Goal: Information Seeking & Learning: Learn about a topic

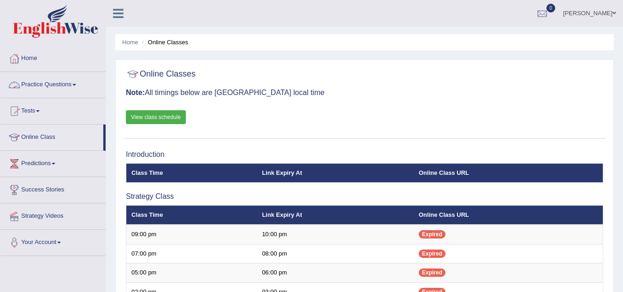
click at [48, 85] on link "Practice Questions" at bounding box center [52, 83] width 105 height 23
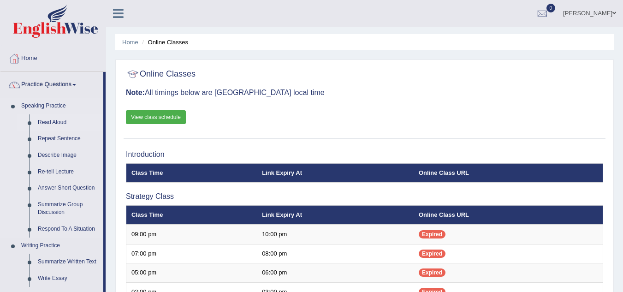
click at [51, 118] on link "Read Aloud" at bounding box center [69, 122] width 70 height 17
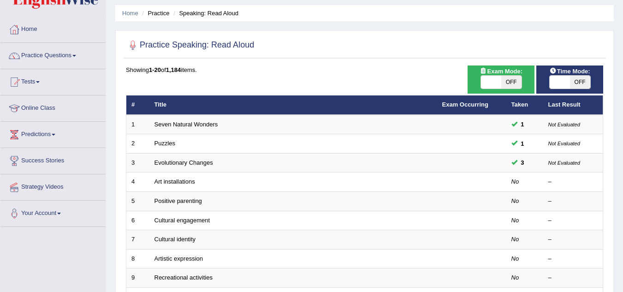
scroll to position [31, 0]
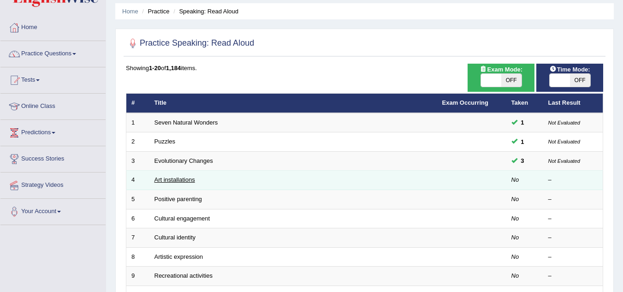
click at [164, 183] on link "Art installations" at bounding box center [174, 179] width 41 height 7
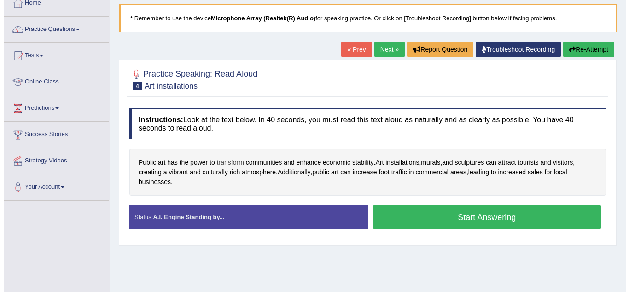
scroll to position [56, 0]
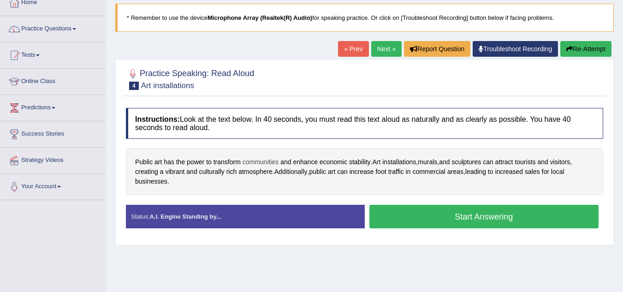
click at [259, 161] on span "communities" at bounding box center [260, 162] width 36 height 10
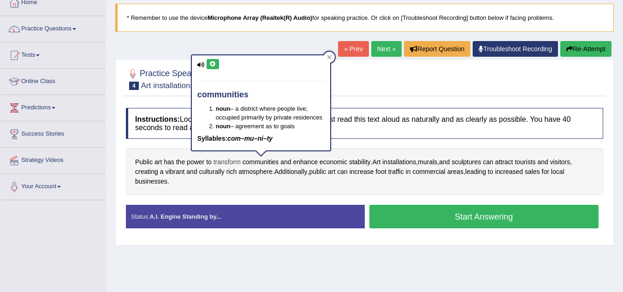
click at [228, 160] on span "transform" at bounding box center [226, 162] width 27 height 10
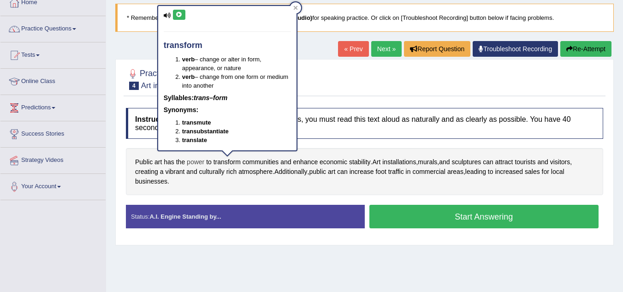
click at [194, 162] on span "power" at bounding box center [196, 162] width 18 height 10
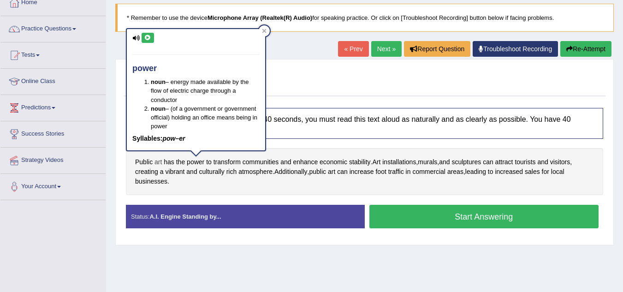
click at [159, 161] on span "art" at bounding box center [157, 162] width 7 height 10
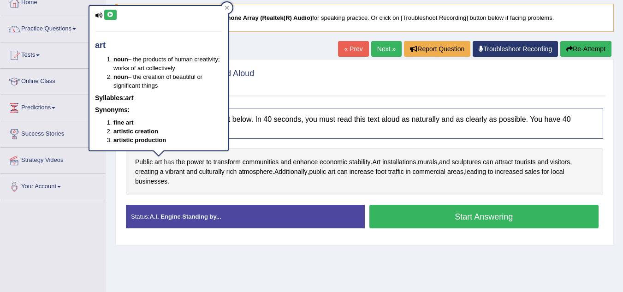
click at [173, 165] on span "has" at bounding box center [169, 162] width 11 height 10
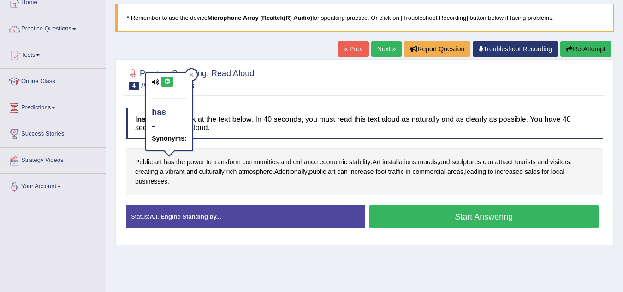
click at [172, 139] on h5 "Synonyms:" at bounding box center [169, 138] width 35 height 7
drag, startPoint x: 159, startPoint y: 101, endPoint x: 191, endPoint y: 73, distance: 43.1
click at [191, 73] on div "has – Synonyms:" at bounding box center [168, 111] width 47 height 79
click at [191, 73] on icon at bounding box center [191, 74] width 5 height 5
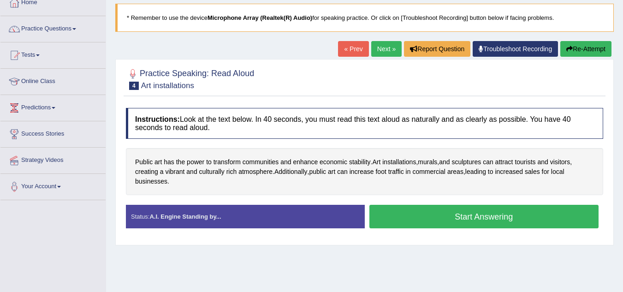
click at [405, 210] on button "Start Answering" at bounding box center [483, 217] width 229 height 24
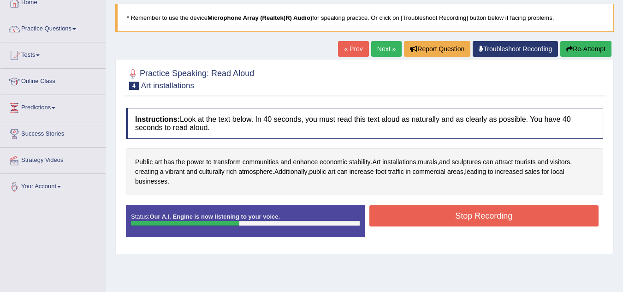
click at [405, 210] on button "Stop Recording" at bounding box center [483, 215] width 229 height 21
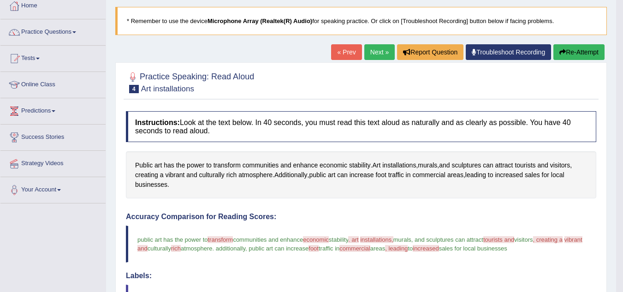
scroll to position [51, 0]
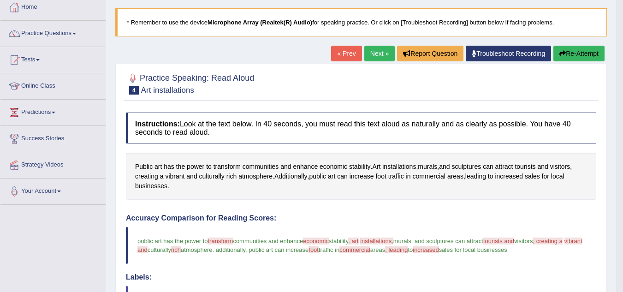
click at [372, 45] on div "Home Practice Speaking: Read Aloud Art installations * Remember to use the devi…" at bounding box center [361, 247] width 510 height 597
click at [375, 52] on link "Next »" at bounding box center [379, 54] width 30 height 16
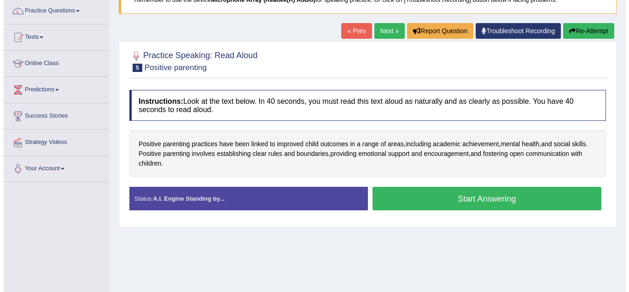
scroll to position [77, 0]
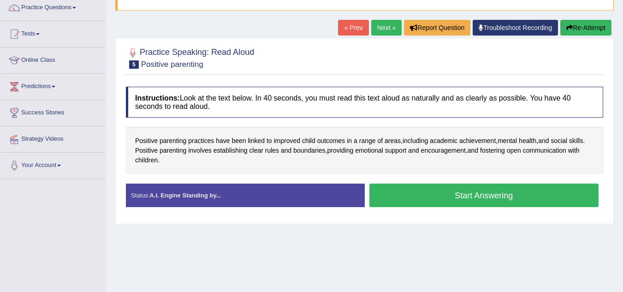
click at [394, 197] on button "Start Answering" at bounding box center [483, 195] width 229 height 24
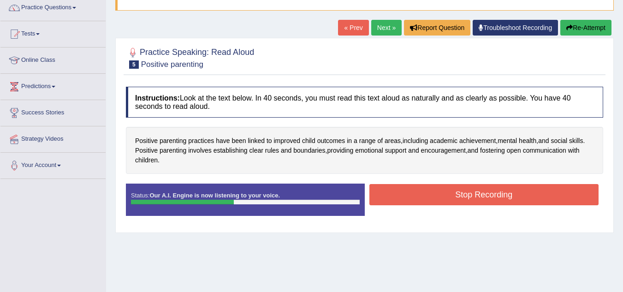
click at [394, 197] on button "Stop Recording" at bounding box center [483, 194] width 229 height 21
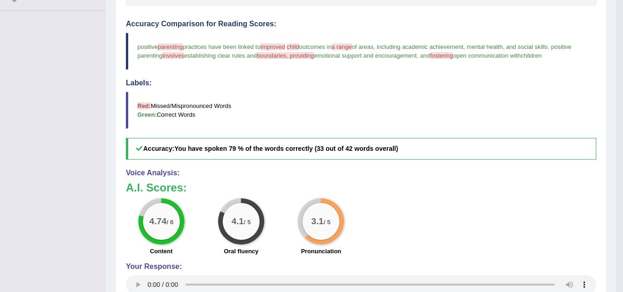
scroll to position [245, 0]
drag, startPoint x: 347, startPoint y: 214, endPoint x: 274, endPoint y: 229, distance: 73.8
click at [274, 229] on div "4.74 / 6 Content 4.1 / 5 Oral fluency 3.1 / 5 Pronunciation" at bounding box center [360, 228] width 479 height 59
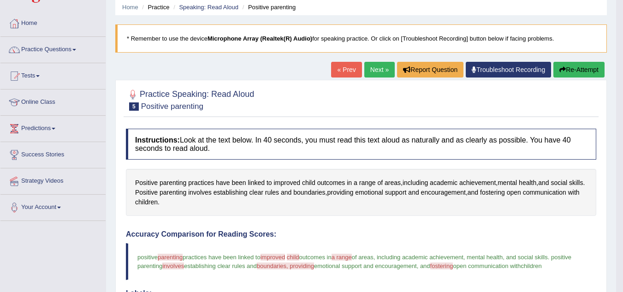
scroll to position [35, 0]
click at [378, 74] on link "Next »" at bounding box center [379, 70] width 30 height 16
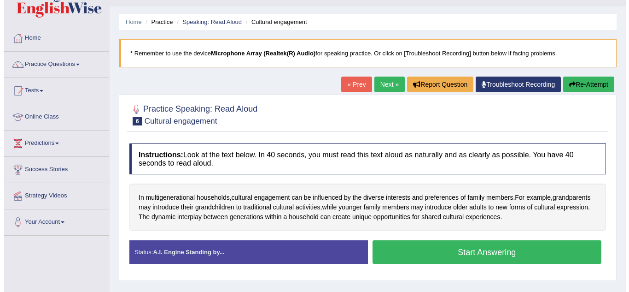
scroll to position [66, 0]
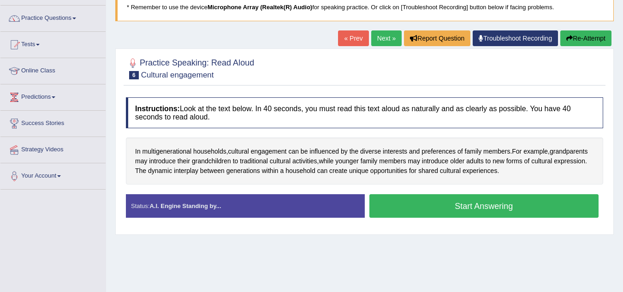
click at [441, 200] on button "Start Answering" at bounding box center [483, 206] width 229 height 24
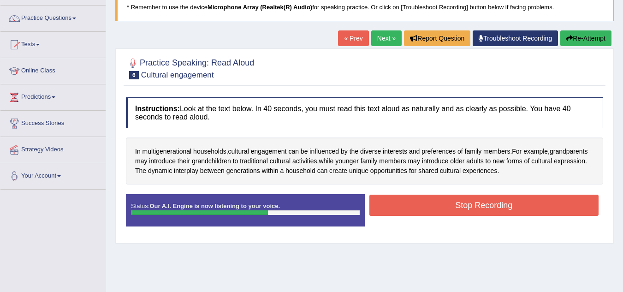
click at [441, 200] on button "Stop Recording" at bounding box center [483, 204] width 229 height 21
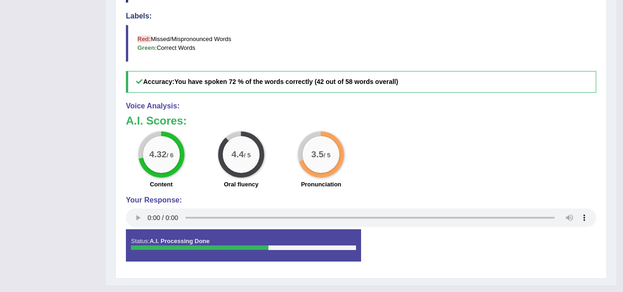
scroll to position [337, 0]
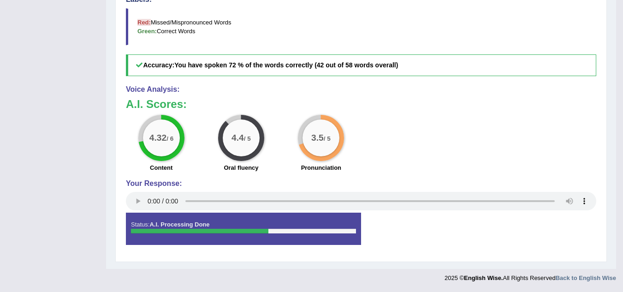
click at [270, 233] on div at bounding box center [243, 231] width 225 height 5
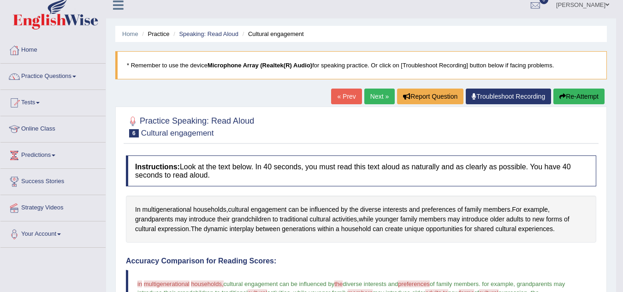
scroll to position [8, 0]
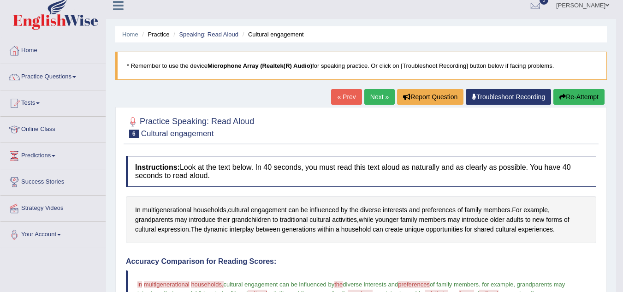
click at [377, 103] on link "Next »" at bounding box center [379, 97] width 30 height 16
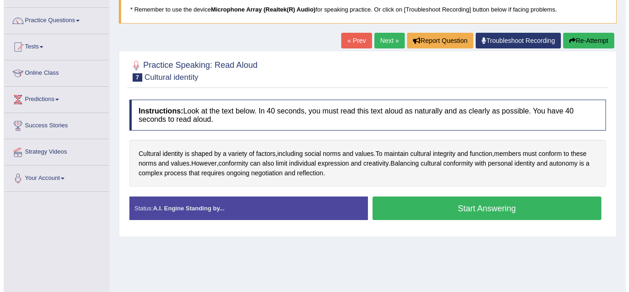
scroll to position [74, 0]
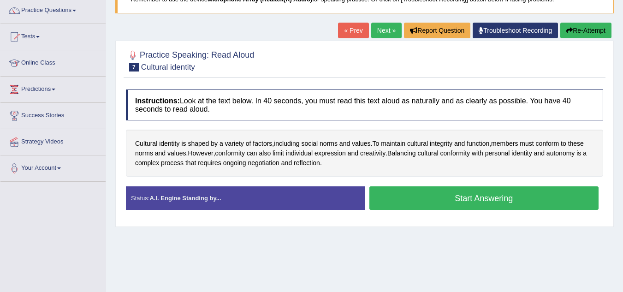
click at [381, 193] on button "Start Answering" at bounding box center [483, 198] width 229 height 24
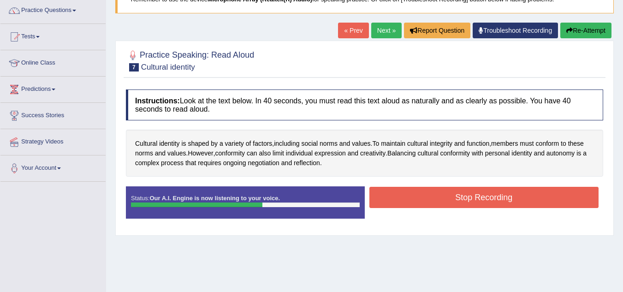
click at [416, 202] on button "Stop Recording" at bounding box center [483, 197] width 229 height 21
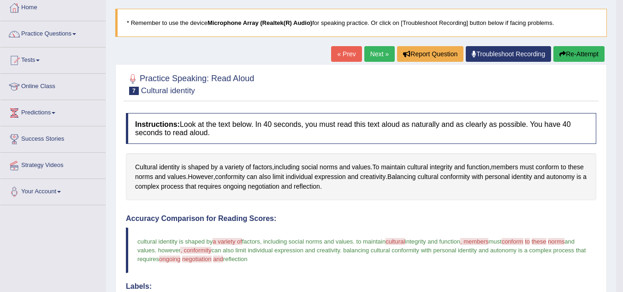
scroll to position [48, 0]
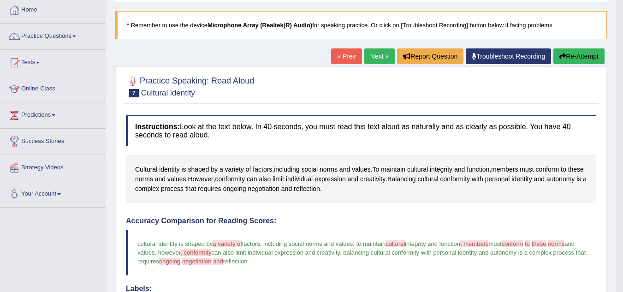
click at [374, 59] on link "Next »" at bounding box center [379, 56] width 30 height 16
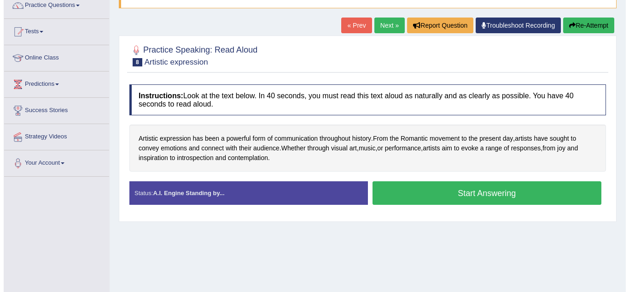
scroll to position [80, 0]
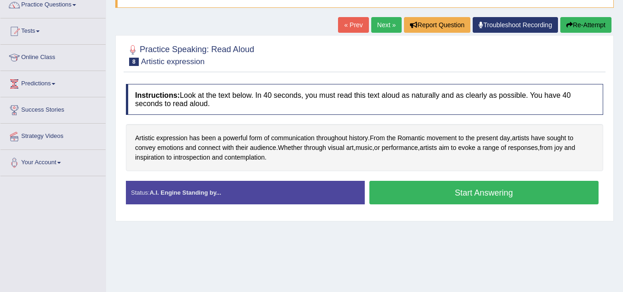
click at [431, 196] on button "Start Answering" at bounding box center [483, 193] width 229 height 24
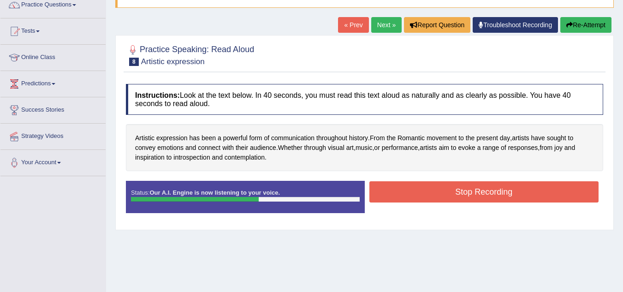
click at [414, 191] on button "Stop Recording" at bounding box center [483, 191] width 229 height 21
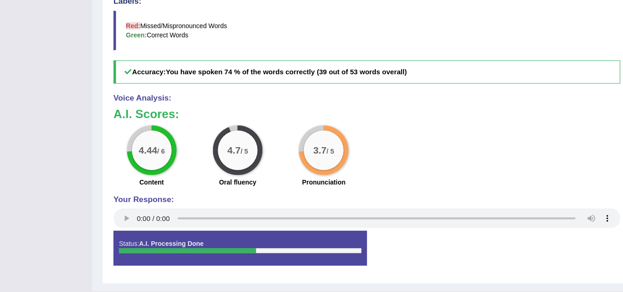
scroll to position [316, 0]
drag, startPoint x: 175, startPoint y: 158, endPoint x: 285, endPoint y: 183, distance: 113.0
click at [285, 183] on div "4.44 / 6 Content 4.7 / 5 Oral fluency 3.7 / 5 Pronunciation" at bounding box center [360, 165] width 479 height 59
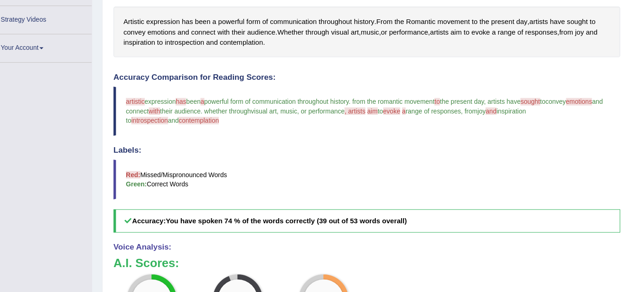
scroll to position [185, 0]
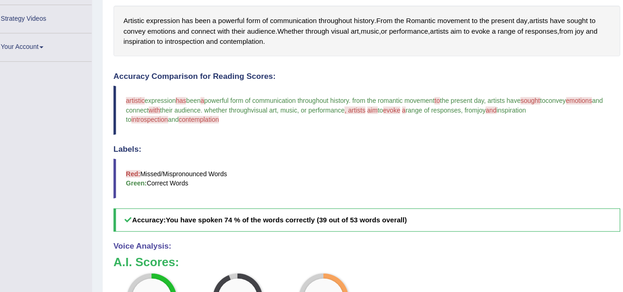
click at [392, 117] on span "evoke" at bounding box center [384, 115] width 16 height 7
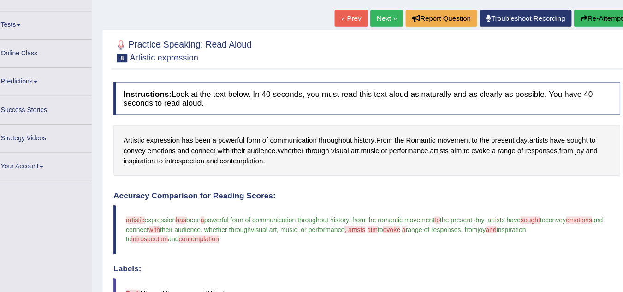
scroll to position [81, 0]
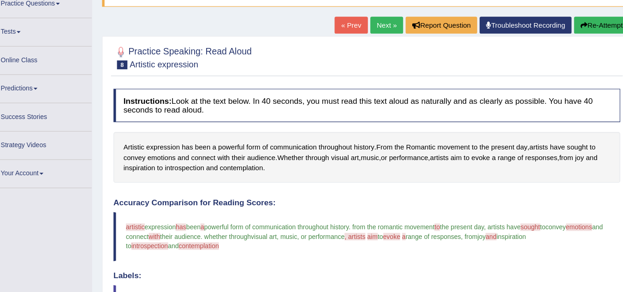
click at [375, 27] on link "Next »" at bounding box center [379, 24] width 30 height 16
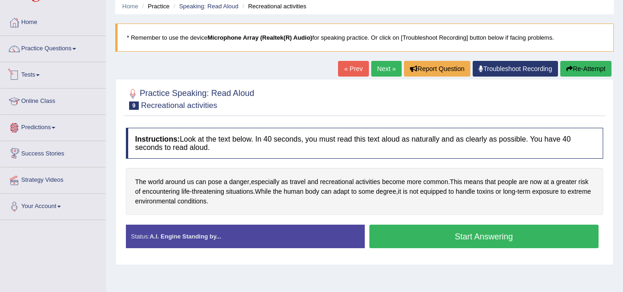
scroll to position [35, 0]
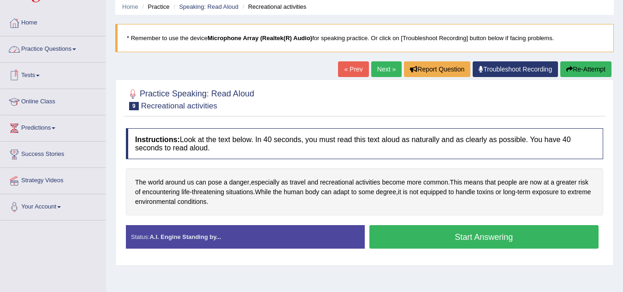
click at [58, 57] on link "Practice Questions" at bounding box center [52, 47] width 105 height 23
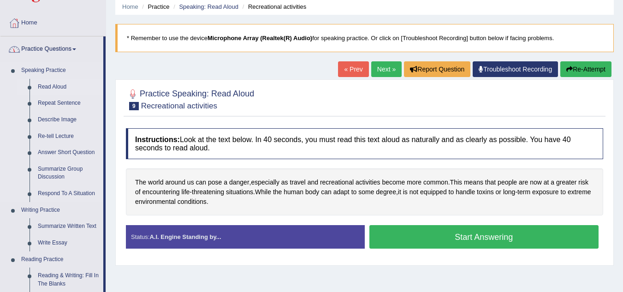
click at [51, 82] on link "Read Aloud" at bounding box center [69, 87] width 70 height 17
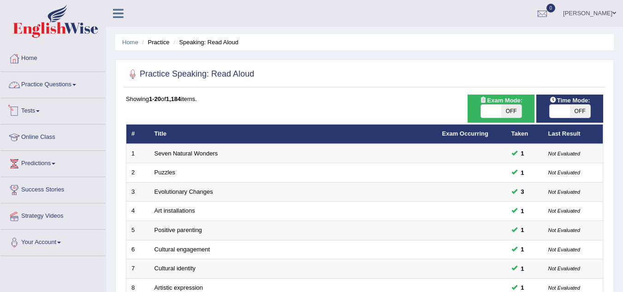
click at [68, 90] on link "Practice Questions" at bounding box center [52, 83] width 105 height 23
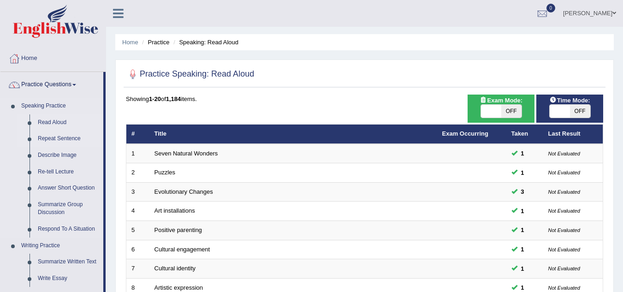
click at [59, 139] on link "Repeat Sentence" at bounding box center [69, 138] width 70 height 17
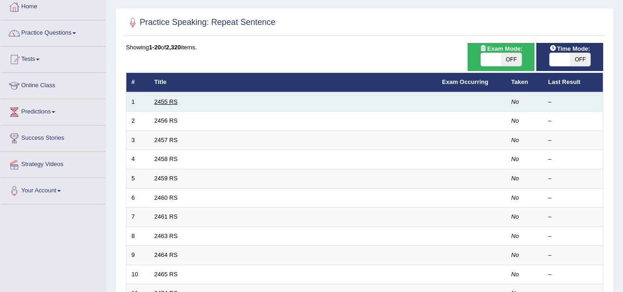
click at [165, 99] on link "2455 RS" at bounding box center [166, 101] width 24 height 7
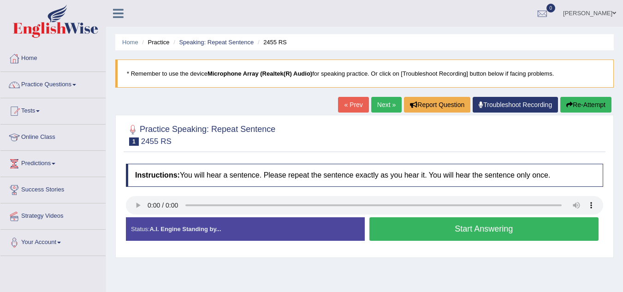
click at [440, 231] on button "Start Answering" at bounding box center [483, 229] width 229 height 24
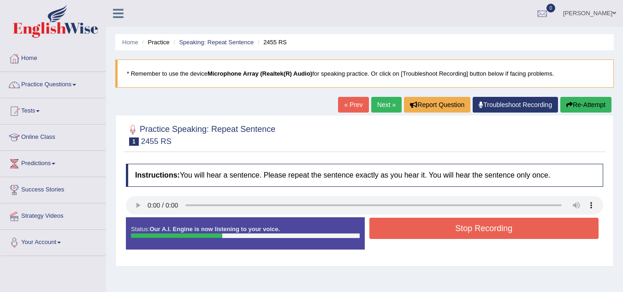
click at [440, 231] on button "Stop Recording" at bounding box center [483, 227] width 229 height 21
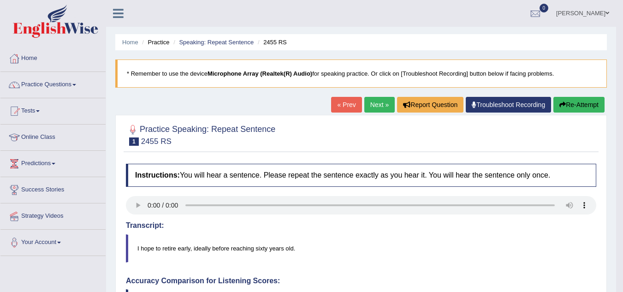
click at [370, 105] on link "Next »" at bounding box center [379, 105] width 30 height 16
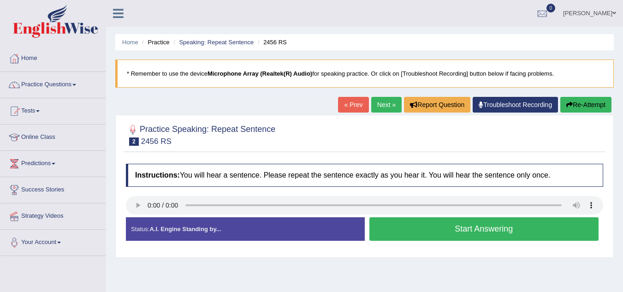
click at [425, 226] on button "Start Answering" at bounding box center [483, 229] width 229 height 24
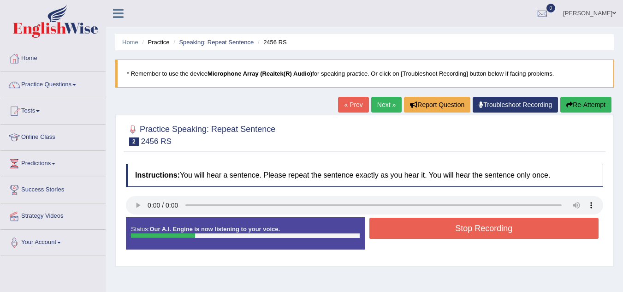
click at [425, 226] on button "Stop Recording" at bounding box center [483, 227] width 229 height 21
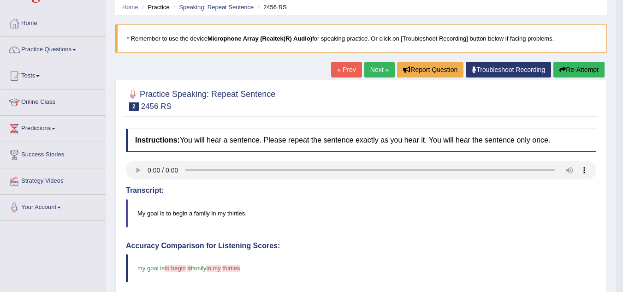
scroll to position [34, 0]
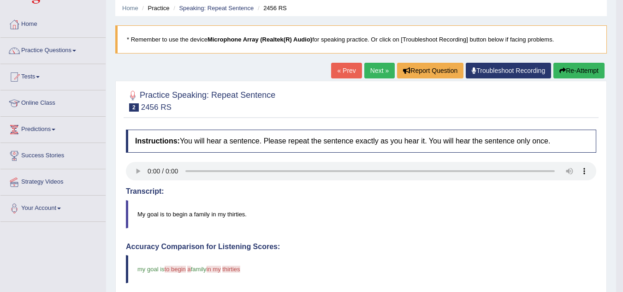
click at [374, 75] on link "Next »" at bounding box center [379, 71] width 30 height 16
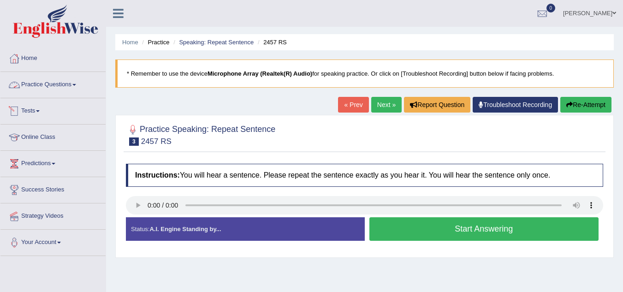
click at [48, 87] on link "Practice Questions" at bounding box center [52, 83] width 105 height 23
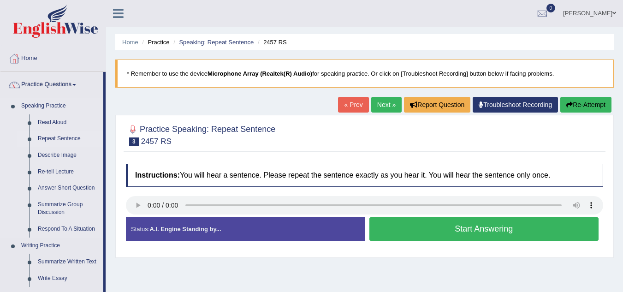
click at [62, 137] on link "Repeat Sentence" at bounding box center [69, 138] width 70 height 17
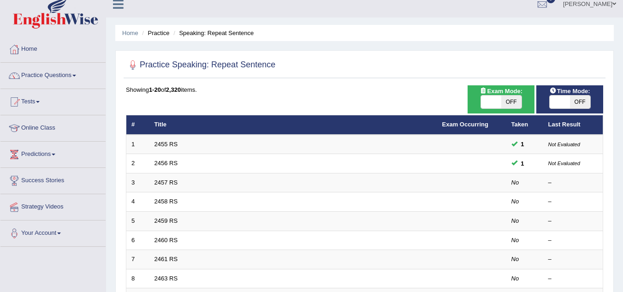
scroll to position [3, 0]
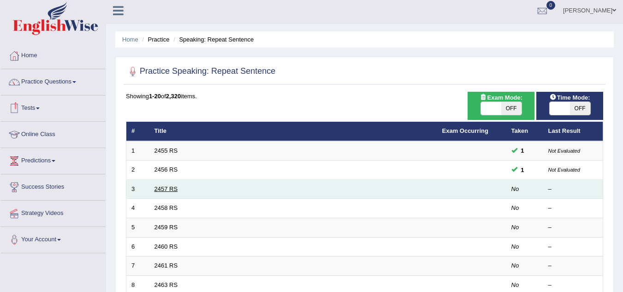
click at [173, 186] on link "2457 RS" at bounding box center [166, 188] width 24 height 7
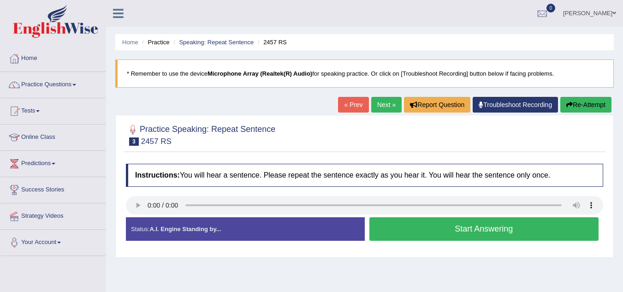
click at [433, 234] on button "Start Answering" at bounding box center [483, 229] width 229 height 24
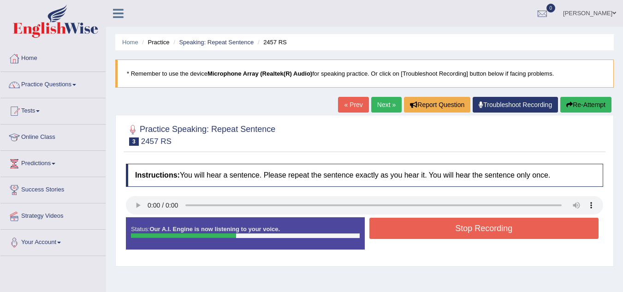
click at [433, 234] on button "Stop Recording" at bounding box center [483, 227] width 229 height 21
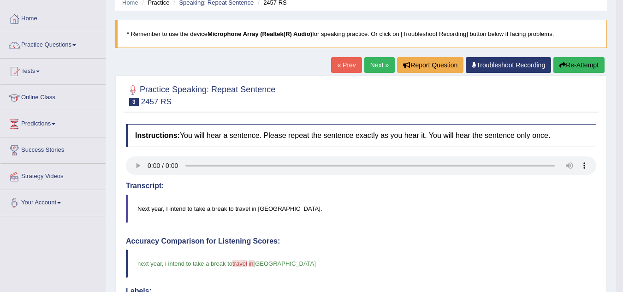
scroll to position [1, 0]
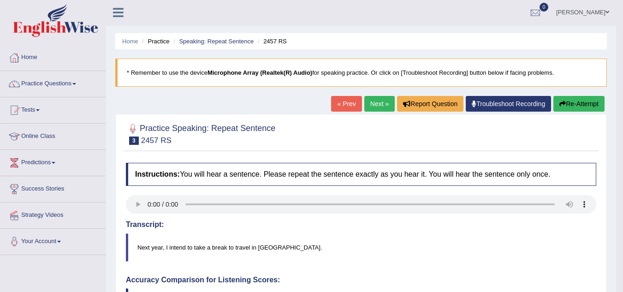
click at [377, 98] on link "Next »" at bounding box center [379, 104] width 30 height 16
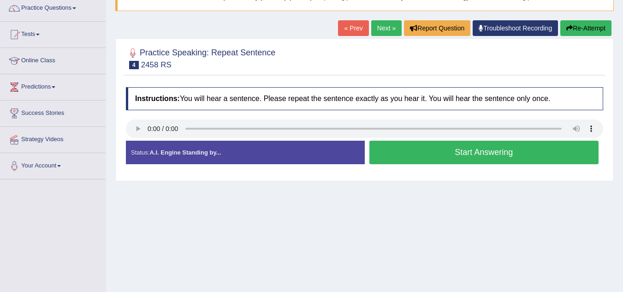
click at [408, 154] on button "Start Answering" at bounding box center [483, 153] width 229 height 24
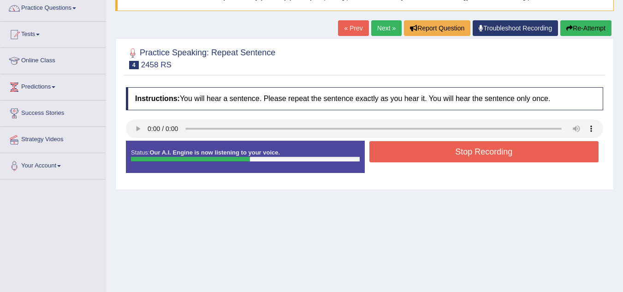
click at [398, 151] on button "Stop Recording" at bounding box center [483, 151] width 229 height 21
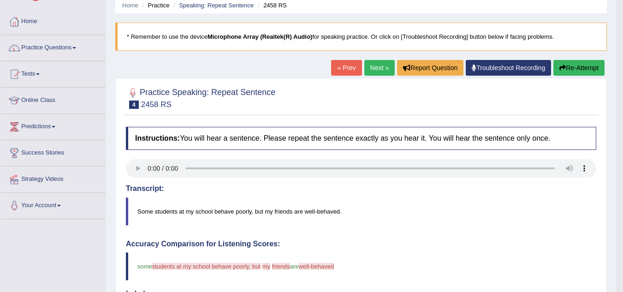
scroll to position [34, 0]
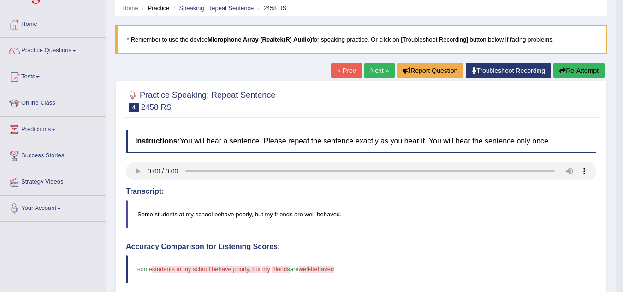
click at [566, 69] on button "Re-Attempt" at bounding box center [578, 71] width 51 height 16
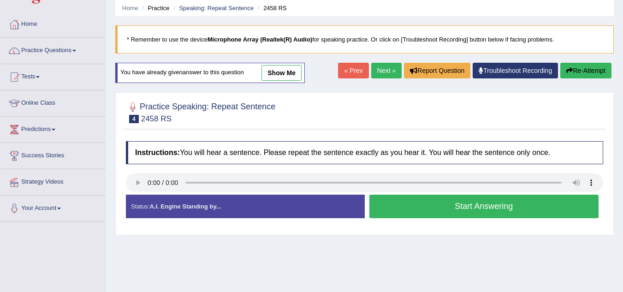
click at [566, 69] on icon "button" at bounding box center [569, 70] width 6 height 6
click at [439, 203] on button "Start Answering" at bounding box center [483, 206] width 229 height 24
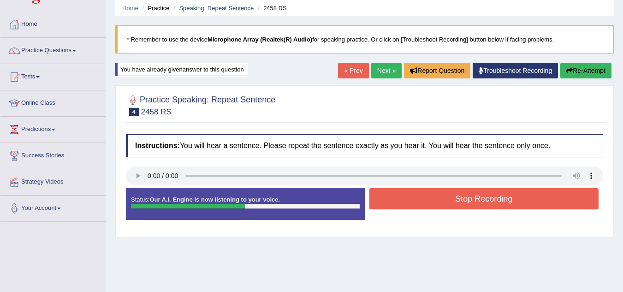
click at [439, 202] on button "Stop Recording" at bounding box center [483, 198] width 229 height 21
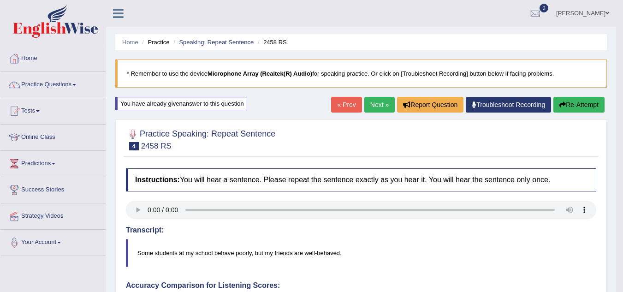
click at [376, 112] on link "Next »" at bounding box center [379, 105] width 30 height 16
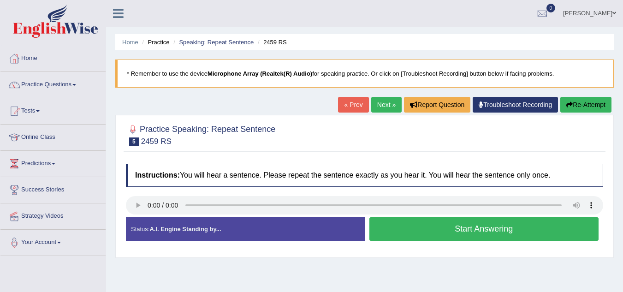
click at [462, 225] on button "Start Answering" at bounding box center [483, 229] width 229 height 24
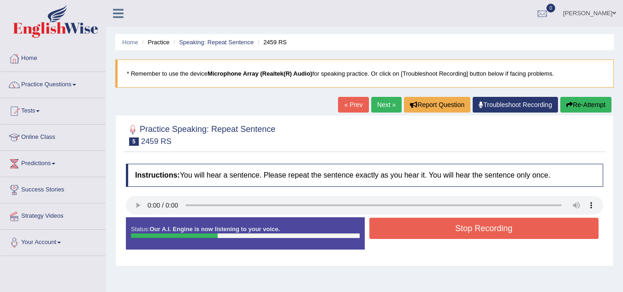
click at [462, 225] on button "Stop Recording" at bounding box center [483, 227] width 229 height 21
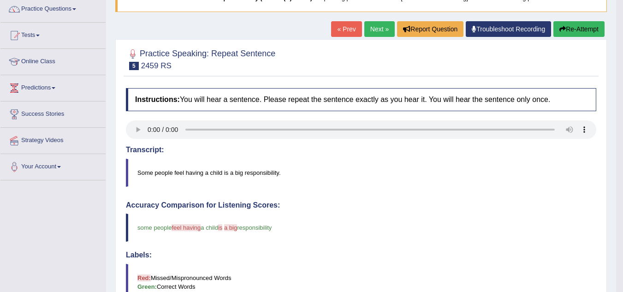
scroll to position [75, 0]
click at [378, 28] on link "Next »" at bounding box center [379, 30] width 30 height 16
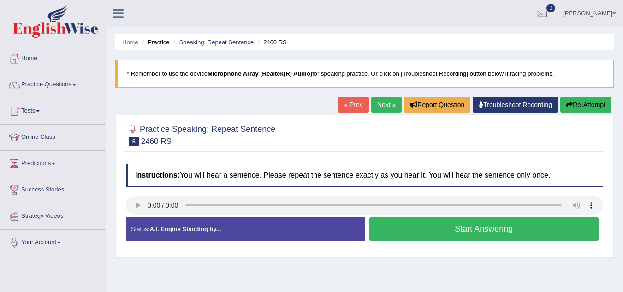
click at [435, 225] on button "Start Answering" at bounding box center [483, 229] width 229 height 24
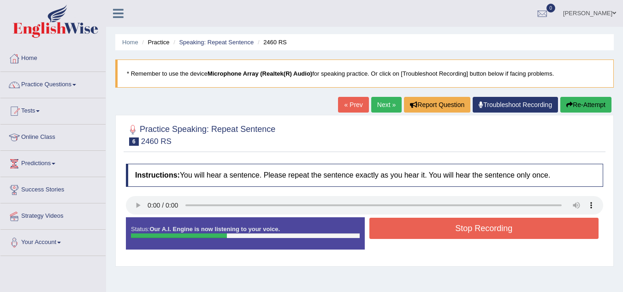
click at [435, 225] on button "Stop Recording" at bounding box center [483, 227] width 229 height 21
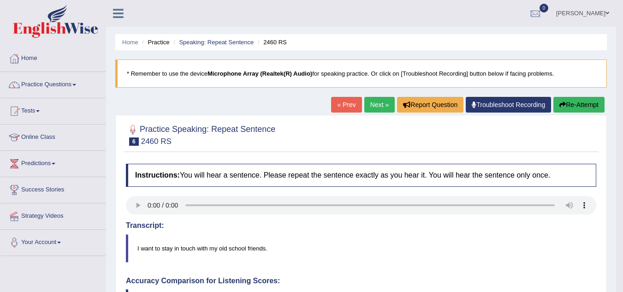
click at [382, 105] on link "Next »" at bounding box center [379, 105] width 30 height 16
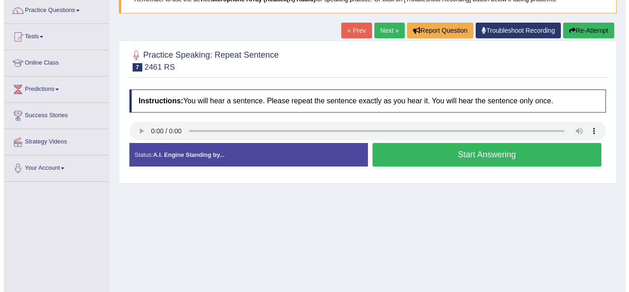
scroll to position [76, 0]
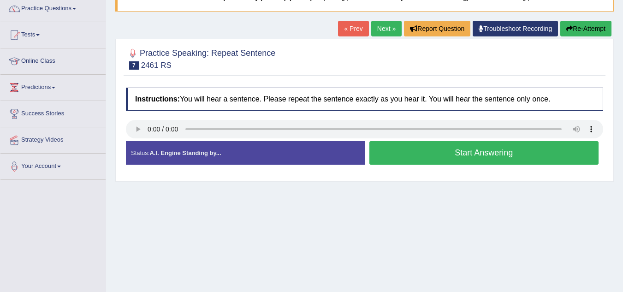
click at [413, 153] on button "Start Answering" at bounding box center [483, 153] width 229 height 24
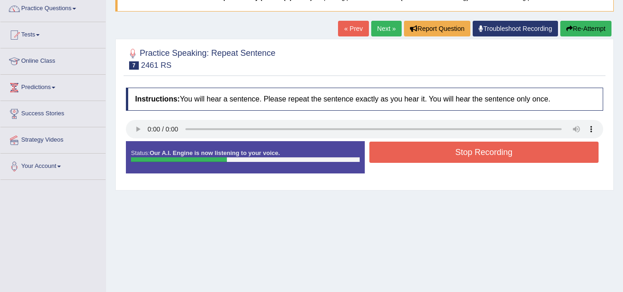
click at [413, 153] on button "Stop Recording" at bounding box center [483, 151] width 229 height 21
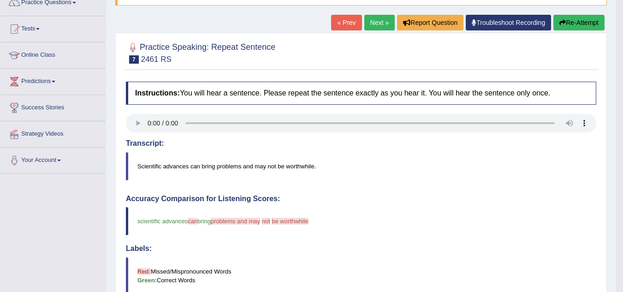
scroll to position [82, 0]
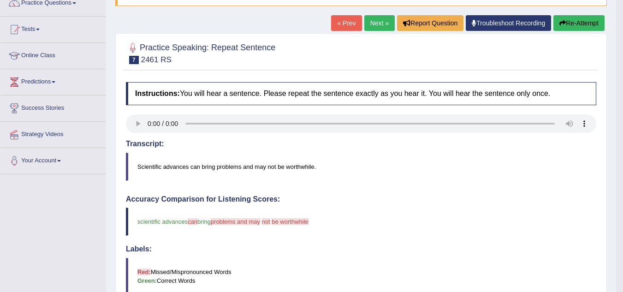
click at [584, 28] on button "Re-Attempt" at bounding box center [578, 23] width 51 height 16
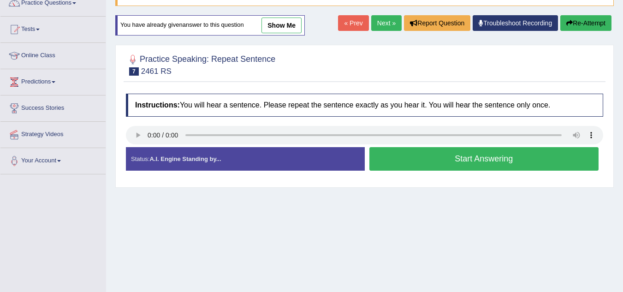
click at [409, 159] on button "Start Answering" at bounding box center [483, 159] width 229 height 24
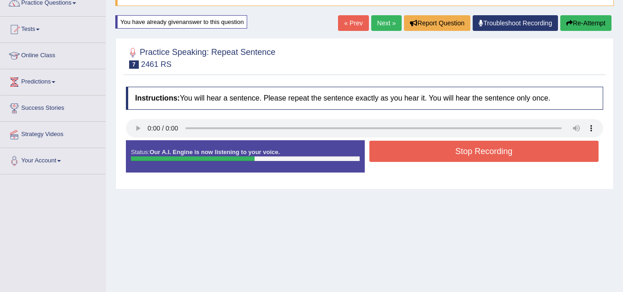
click at [410, 157] on button "Stop Recording" at bounding box center [483, 151] width 229 height 21
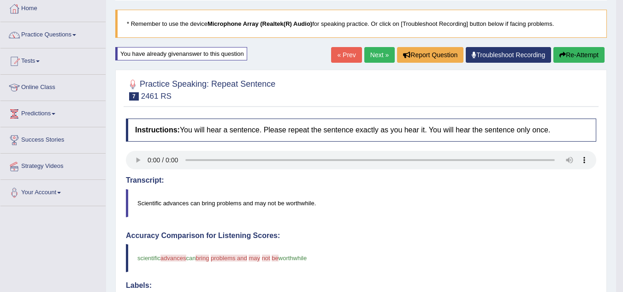
scroll to position [47, 0]
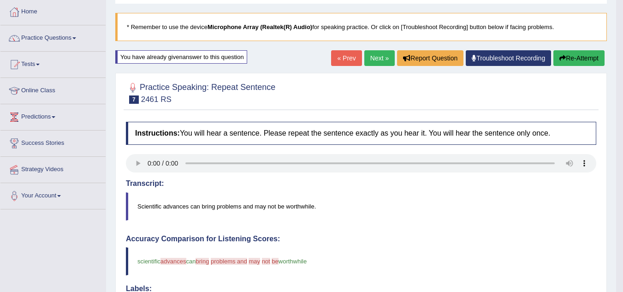
click at [382, 52] on link "Next »" at bounding box center [379, 58] width 30 height 16
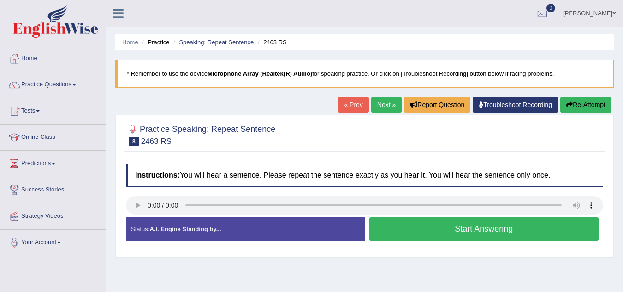
click at [426, 229] on button "Start Answering" at bounding box center [483, 229] width 229 height 24
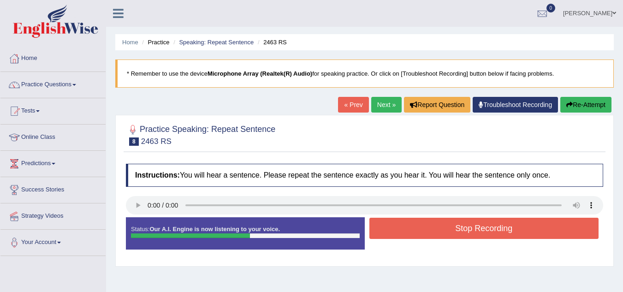
click at [426, 229] on button "Stop Recording" at bounding box center [483, 227] width 229 height 21
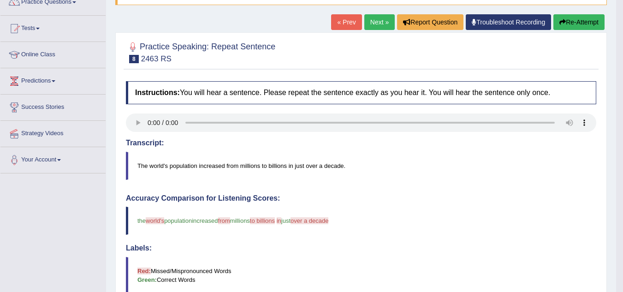
scroll to position [55, 0]
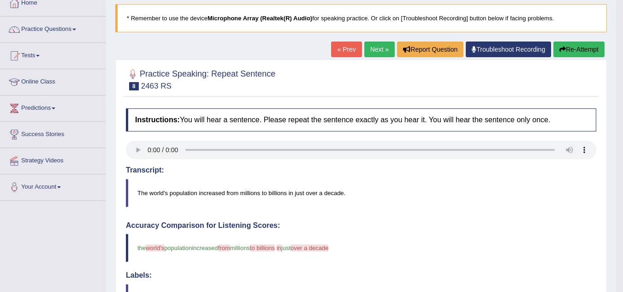
click at [576, 52] on button "Re-Attempt" at bounding box center [578, 49] width 51 height 16
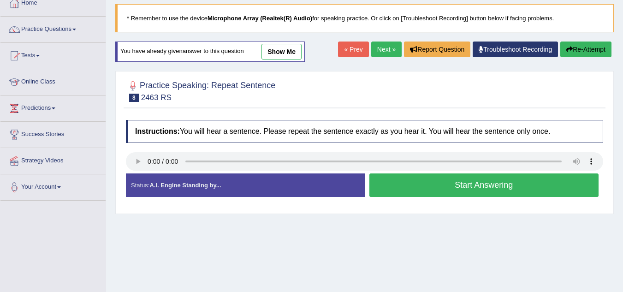
click at [418, 192] on button "Start Answering" at bounding box center [483, 185] width 229 height 24
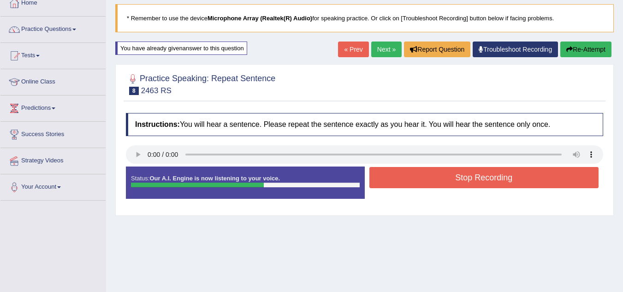
click at [416, 175] on button "Stop Recording" at bounding box center [483, 177] width 229 height 21
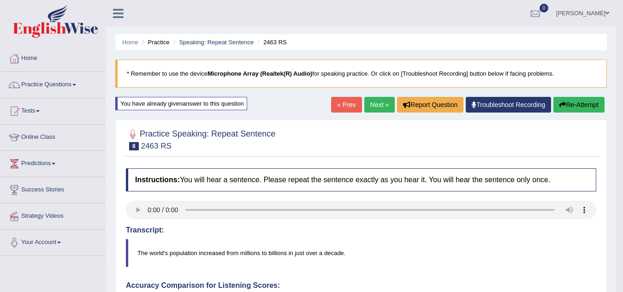
click at [388, 108] on link "Next »" at bounding box center [379, 105] width 30 height 16
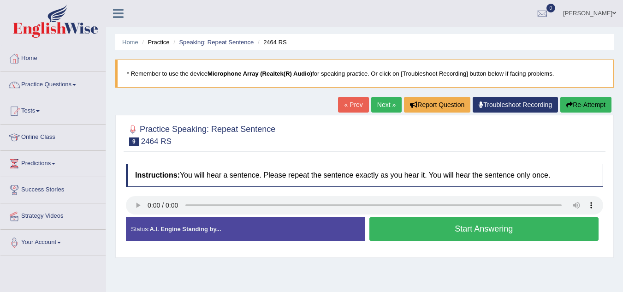
click at [443, 231] on button "Start Answering" at bounding box center [483, 229] width 229 height 24
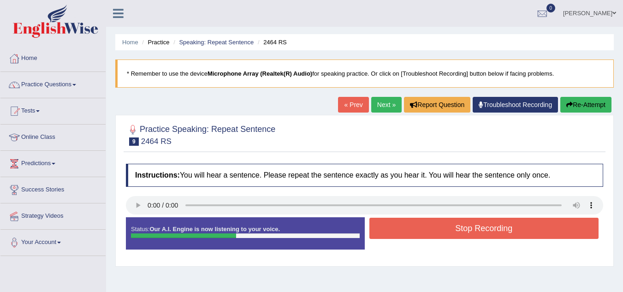
click at [443, 231] on button "Stop Recording" at bounding box center [483, 227] width 229 height 21
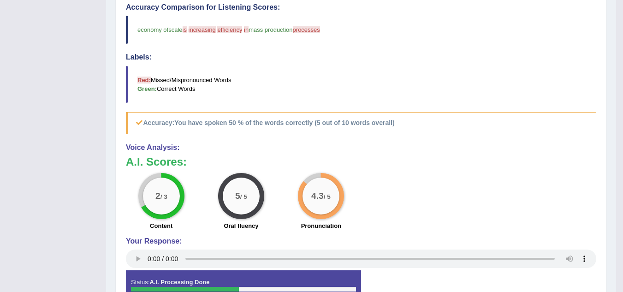
scroll to position [278, 0]
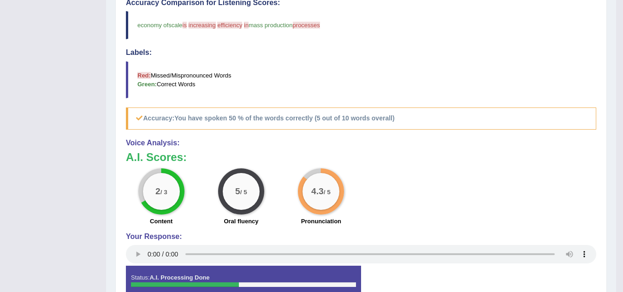
drag, startPoint x: 339, startPoint y: 203, endPoint x: 270, endPoint y: 193, distance: 69.8
click at [270, 193] on div "2 / 3 Content 5 / 5 Oral fluency 4.3 / 5 Pronunciation" at bounding box center [360, 197] width 479 height 59
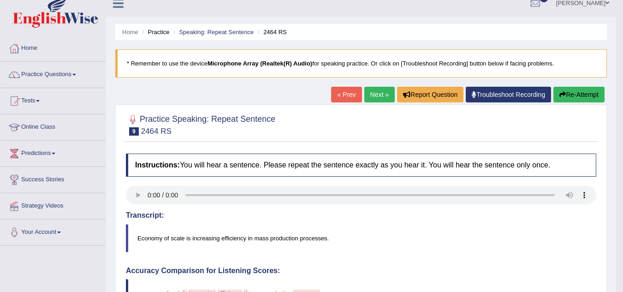
scroll to position [10, 0]
click at [364, 98] on link "Next »" at bounding box center [379, 95] width 30 height 16
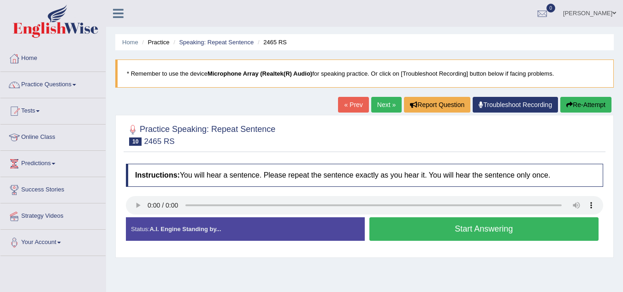
click at [413, 240] on button "Start Answering" at bounding box center [483, 229] width 229 height 24
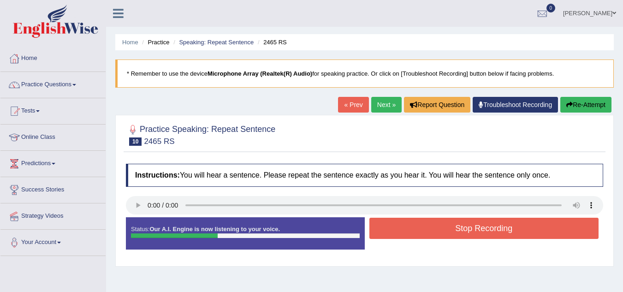
click at [413, 240] on div "Stop Recording" at bounding box center [483, 229] width 239 height 24
click at [407, 222] on button "Stop Recording" at bounding box center [483, 227] width 229 height 21
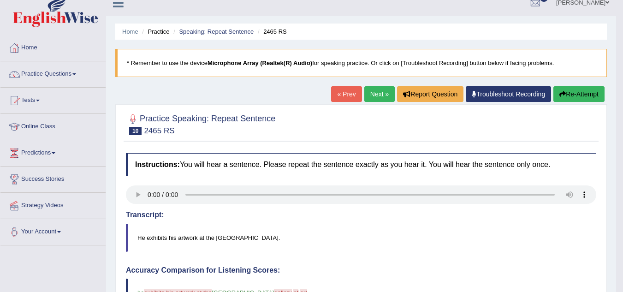
scroll to position [10, 0]
click at [376, 96] on link "Next »" at bounding box center [379, 95] width 30 height 16
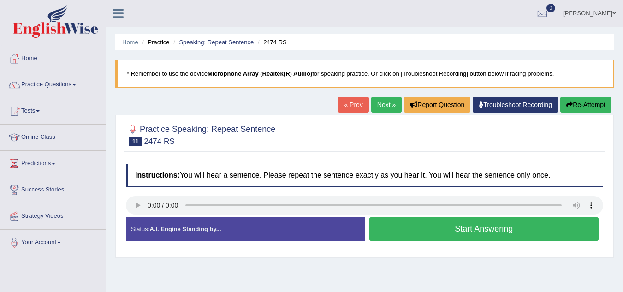
click at [391, 235] on button "Start Answering" at bounding box center [483, 229] width 229 height 24
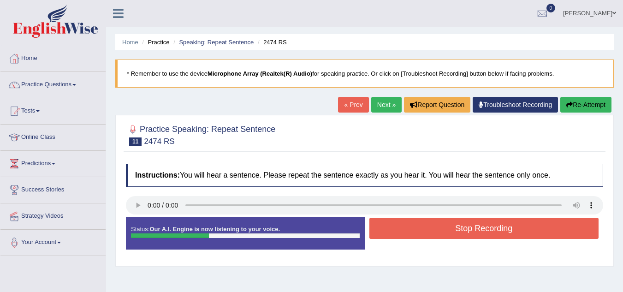
click at [397, 234] on button "Stop Recording" at bounding box center [483, 227] width 229 height 21
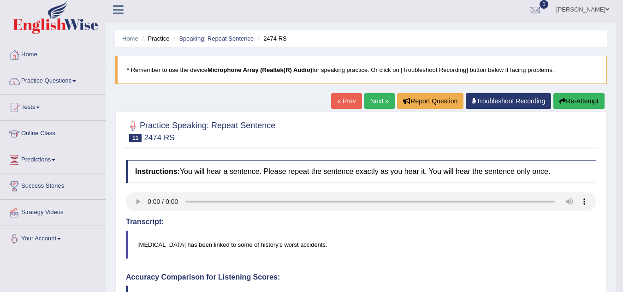
scroll to position [1, 0]
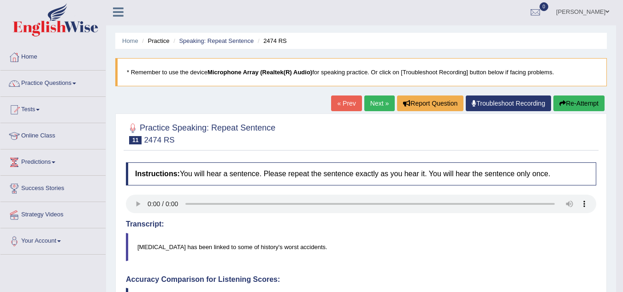
click at [587, 101] on button "Re-Attempt" at bounding box center [578, 103] width 51 height 16
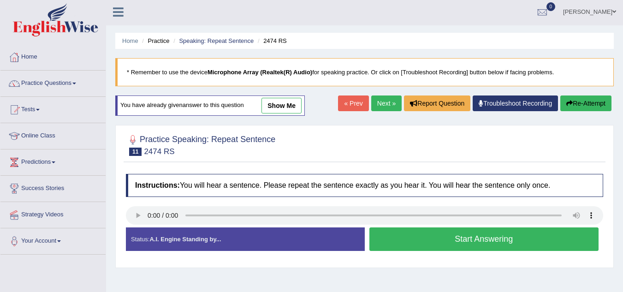
click at [378, 110] on link "Next »" at bounding box center [386, 103] width 30 height 16
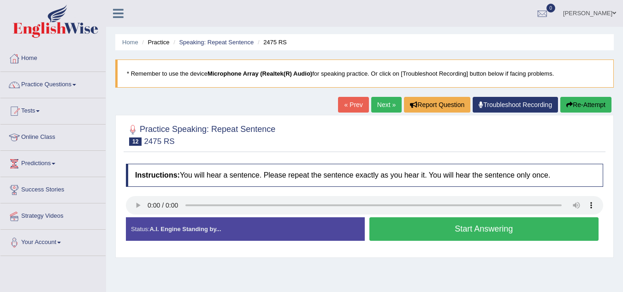
click at [417, 228] on button "Start Answering" at bounding box center [483, 229] width 229 height 24
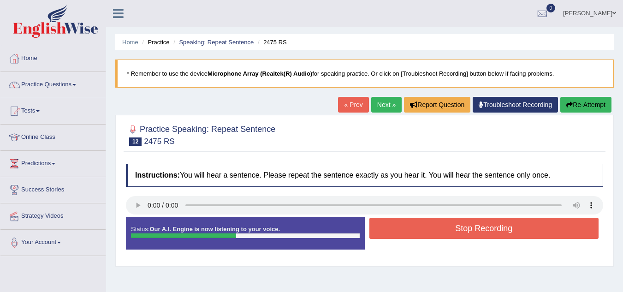
click at [417, 228] on button "Stop Recording" at bounding box center [483, 227] width 229 height 21
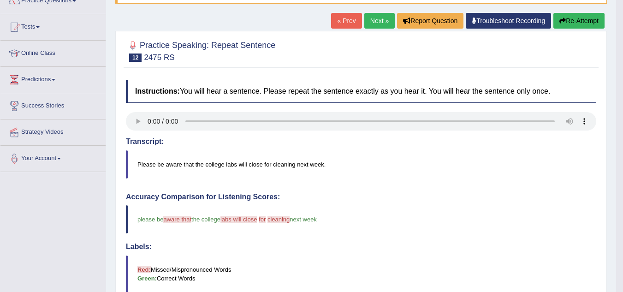
scroll to position [82, 0]
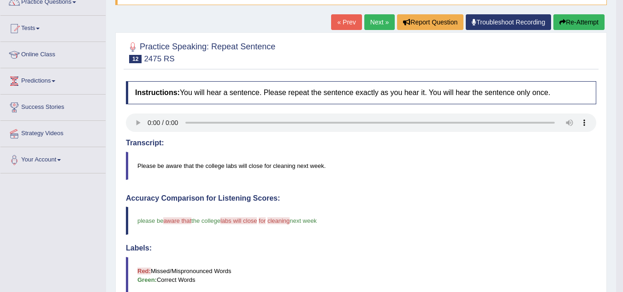
click at [375, 26] on link "Next »" at bounding box center [379, 22] width 30 height 16
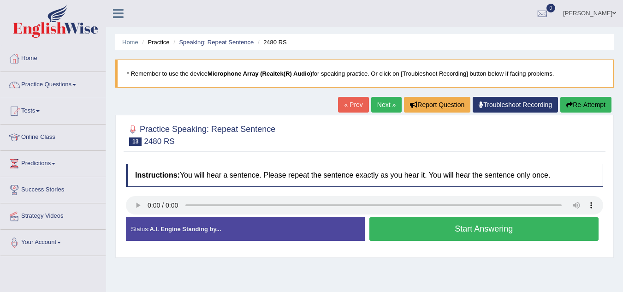
click at [407, 229] on button "Start Answering" at bounding box center [483, 229] width 229 height 24
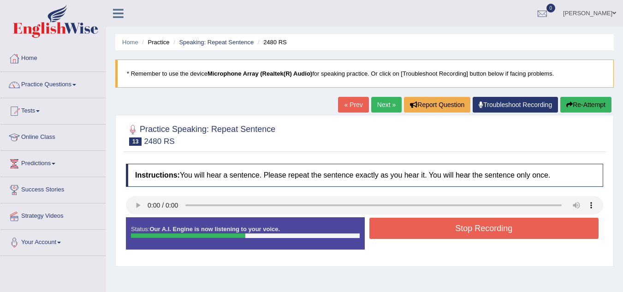
click at [407, 229] on button "Stop Recording" at bounding box center [483, 227] width 229 height 21
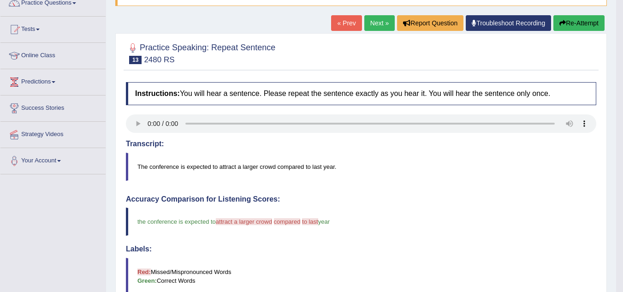
scroll to position [58, 0]
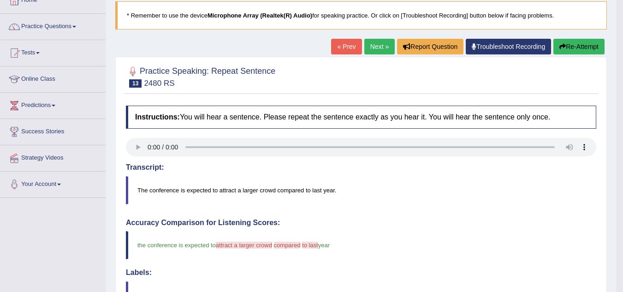
click at [374, 50] on link "Next »" at bounding box center [379, 47] width 30 height 16
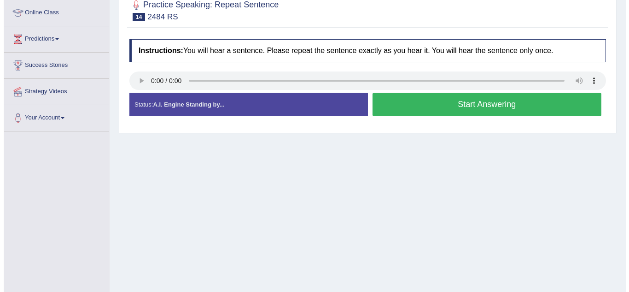
scroll to position [124, 0]
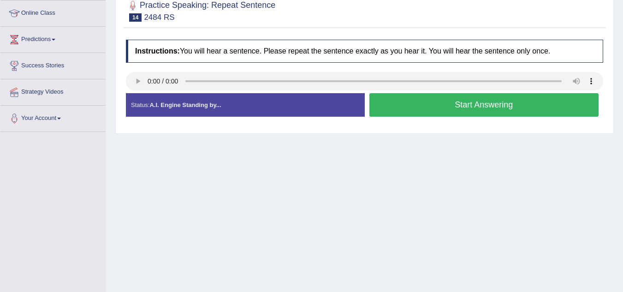
click at [437, 110] on button "Start Answering" at bounding box center [483, 105] width 229 height 24
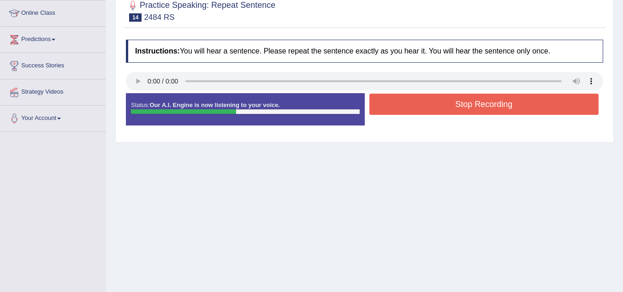
click at [437, 110] on button "Stop Recording" at bounding box center [483, 104] width 229 height 21
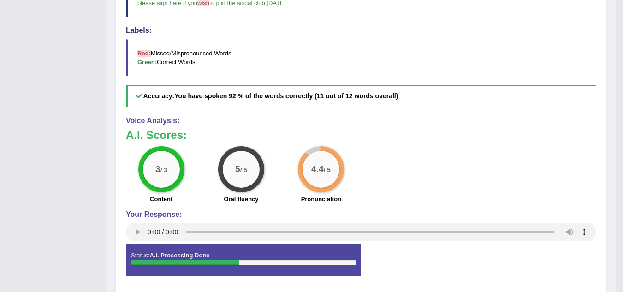
scroll to position [300, 0]
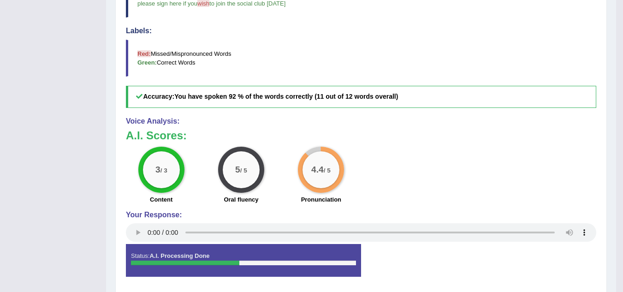
drag, startPoint x: 415, startPoint y: 99, endPoint x: 408, endPoint y: 116, distance: 18.0
click at [408, 116] on div "Instructions: You will hear a sentence. Please repeat the sentence exactly as y…" at bounding box center [360, 73] width 475 height 429
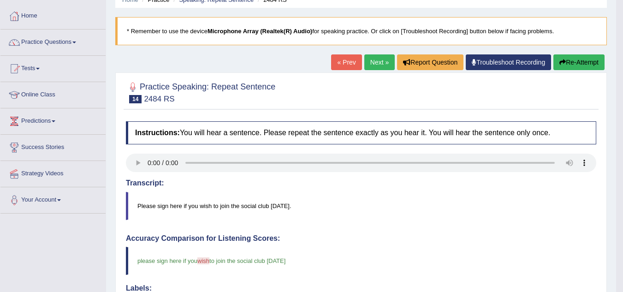
scroll to position [35, 0]
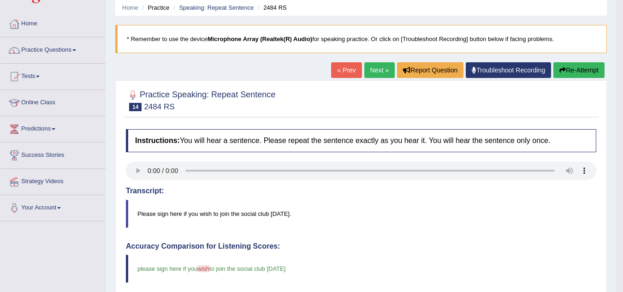
click at [375, 66] on link "Next »" at bounding box center [379, 70] width 30 height 16
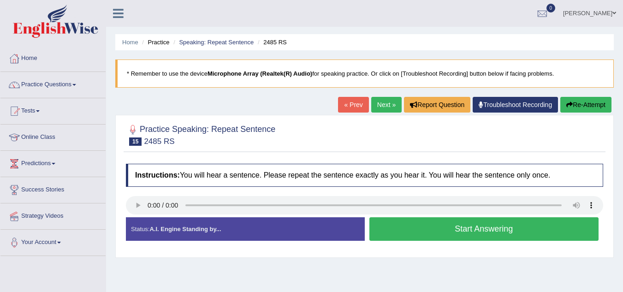
click at [476, 229] on button "Start Answering" at bounding box center [483, 229] width 229 height 24
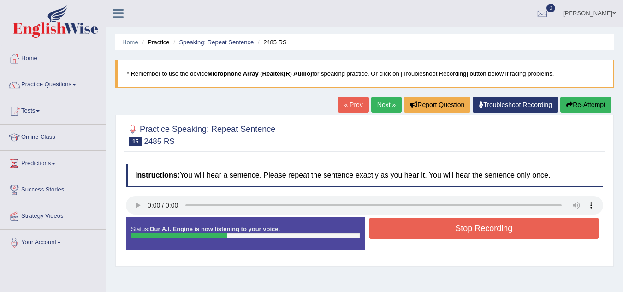
click at [476, 229] on button "Stop Recording" at bounding box center [483, 227] width 229 height 21
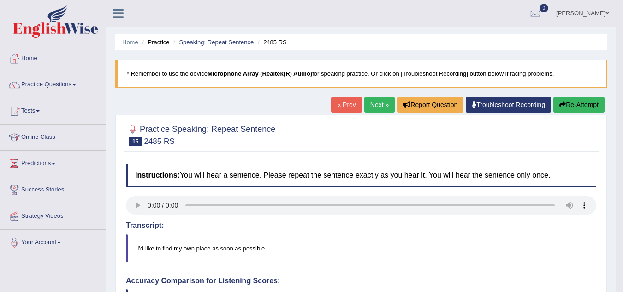
click at [373, 105] on link "Next »" at bounding box center [379, 105] width 30 height 16
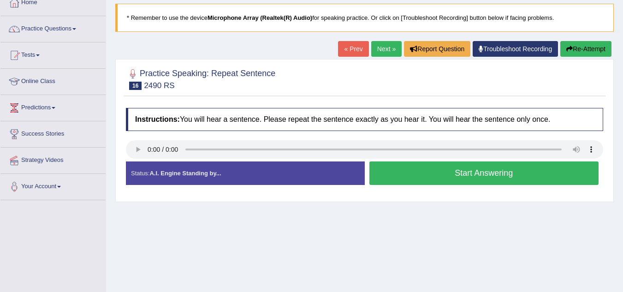
click at [434, 168] on button "Start Answering" at bounding box center [483, 173] width 229 height 24
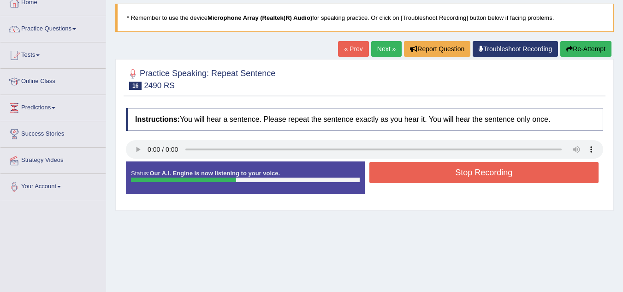
click at [443, 171] on button "Stop Recording" at bounding box center [483, 172] width 229 height 21
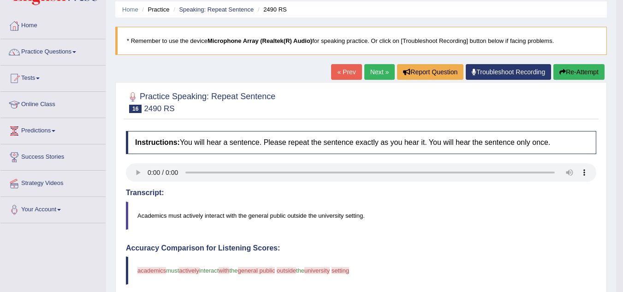
scroll to position [30, 0]
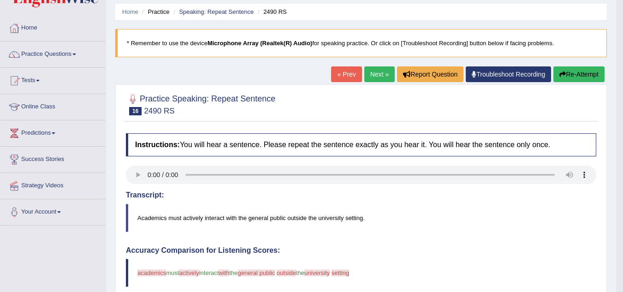
click at [364, 73] on link "Next »" at bounding box center [379, 74] width 30 height 16
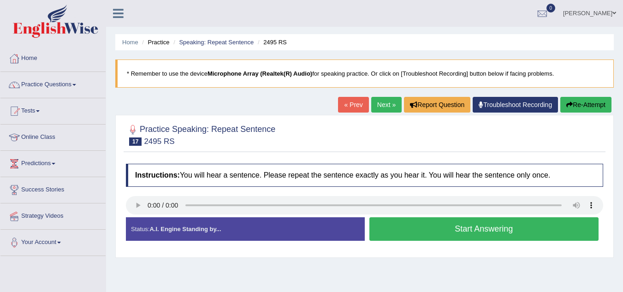
click at [399, 234] on button "Start Answering" at bounding box center [483, 229] width 229 height 24
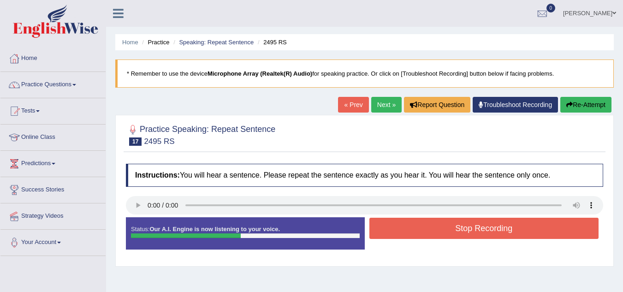
click at [430, 231] on button "Stop Recording" at bounding box center [483, 227] width 229 height 21
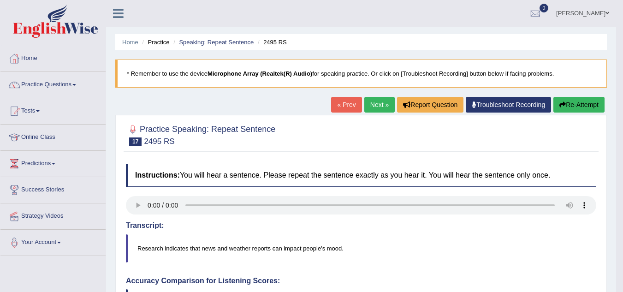
click at [375, 110] on link "Next »" at bounding box center [379, 105] width 30 height 16
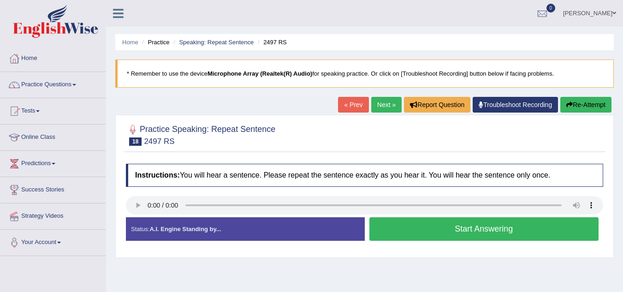
click at [445, 226] on button "Start Answering" at bounding box center [483, 229] width 229 height 24
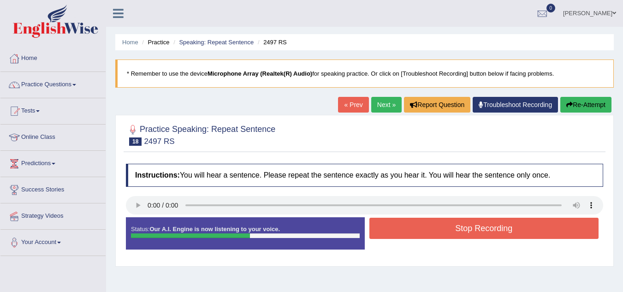
click at [445, 226] on button "Stop Recording" at bounding box center [483, 227] width 229 height 21
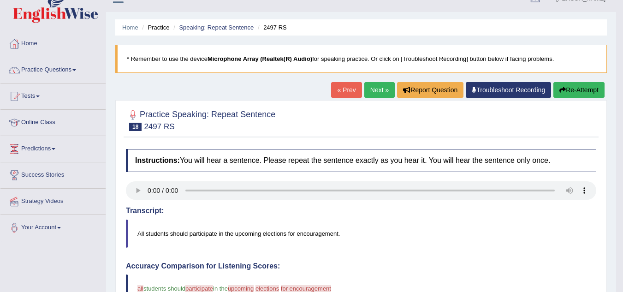
scroll to position [10, 0]
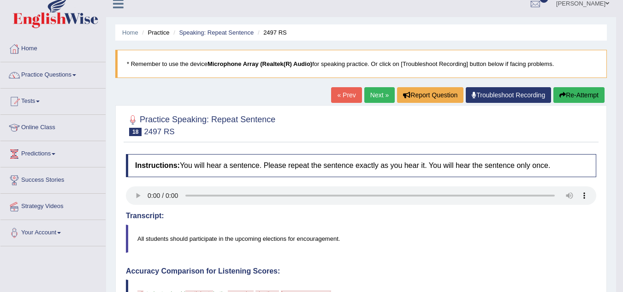
drag, startPoint x: 586, startPoint y: 106, endPoint x: 581, endPoint y: 101, distance: 6.9
click at [581, 101] on div "Home Practice Speaking: Repeat Sentence 2497 RS * Remember to use the device Mi…" at bounding box center [361, 290] width 510 height 600
click at [581, 101] on button "Re-Attempt" at bounding box center [578, 95] width 51 height 16
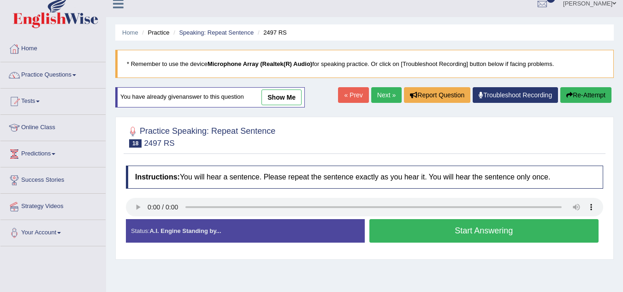
click at [578, 92] on button "Re-Attempt" at bounding box center [585, 95] width 51 height 16
click at [447, 225] on button "Start Answering" at bounding box center [483, 231] width 229 height 24
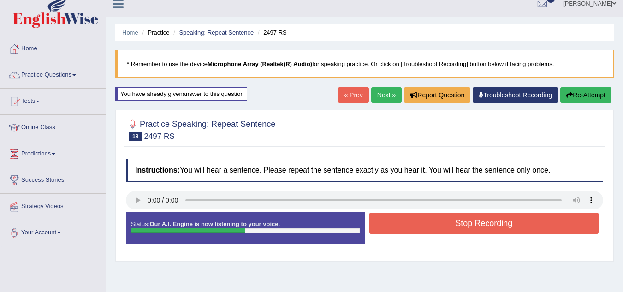
click at [447, 225] on button "Stop Recording" at bounding box center [483, 222] width 229 height 21
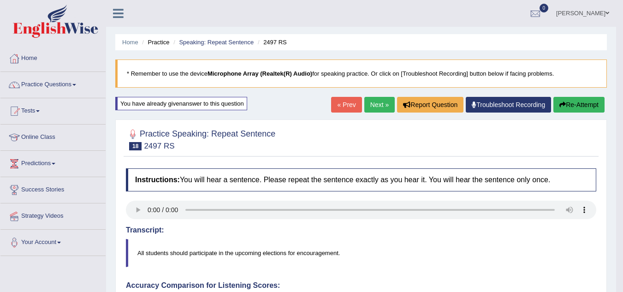
click at [370, 100] on link "Next »" at bounding box center [379, 105] width 30 height 16
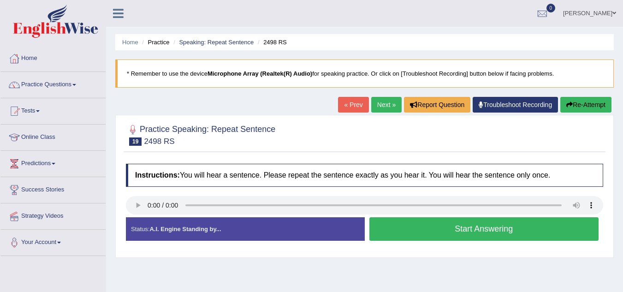
click at [400, 227] on button "Start Answering" at bounding box center [483, 229] width 229 height 24
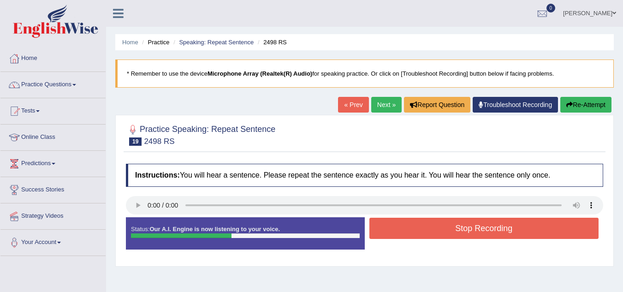
click at [434, 227] on button "Stop Recording" at bounding box center [483, 227] width 229 height 21
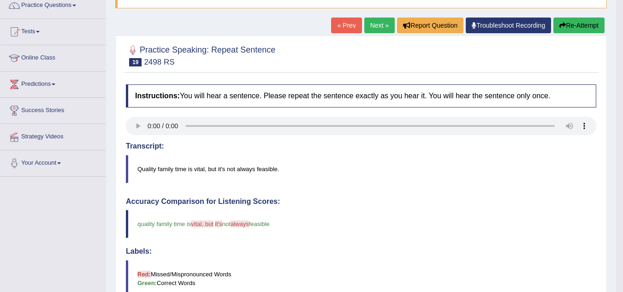
scroll to position [79, 0]
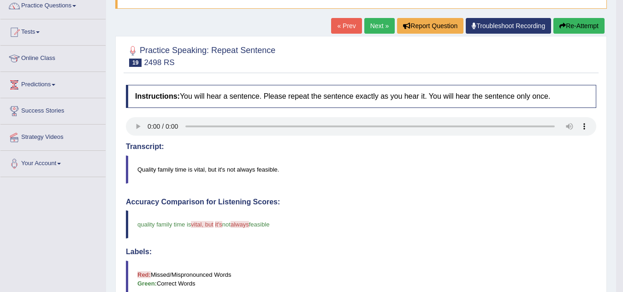
click at [571, 25] on button "Re-Attempt" at bounding box center [578, 26] width 51 height 16
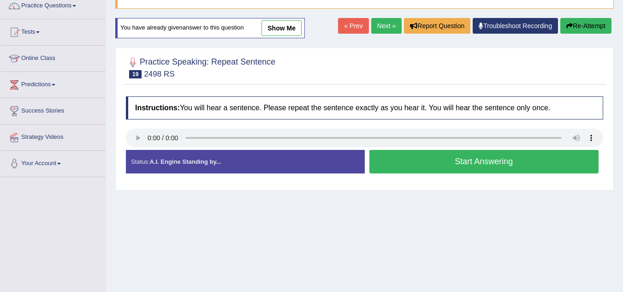
click at [449, 165] on button "Start Answering" at bounding box center [483, 162] width 229 height 24
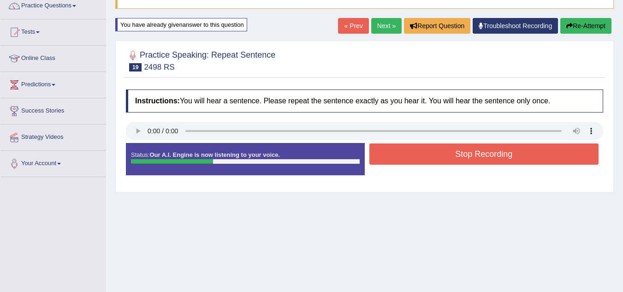
click at [445, 158] on button "Stop Recording" at bounding box center [483, 153] width 229 height 21
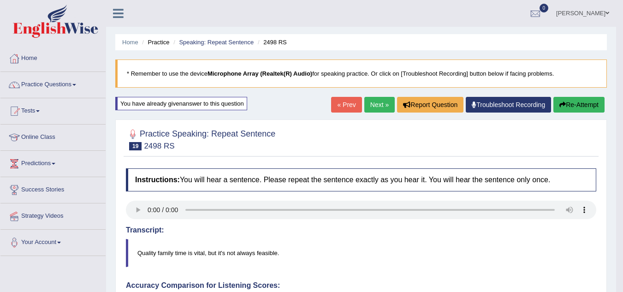
click at [378, 97] on link "Next »" at bounding box center [379, 105] width 30 height 16
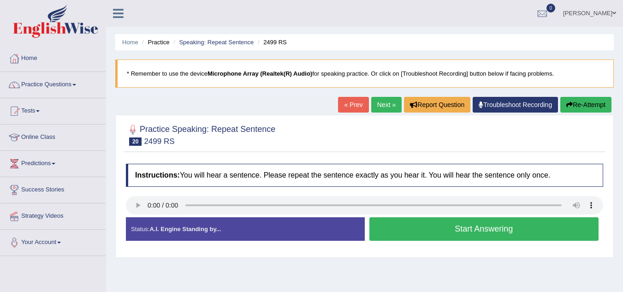
click at [439, 232] on button "Start Answering" at bounding box center [483, 229] width 229 height 24
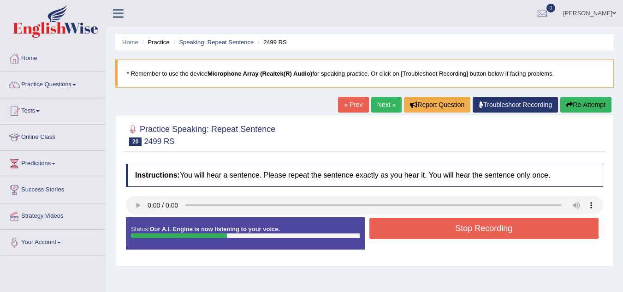
click at [450, 223] on button "Stop Recording" at bounding box center [483, 227] width 229 height 21
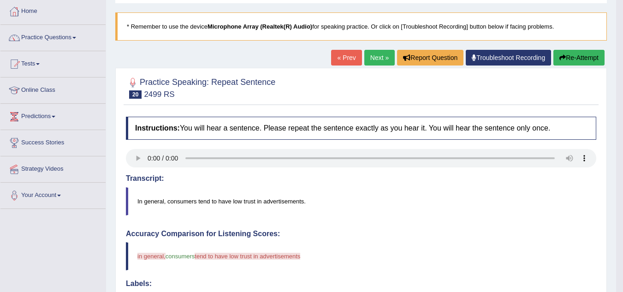
scroll to position [47, 0]
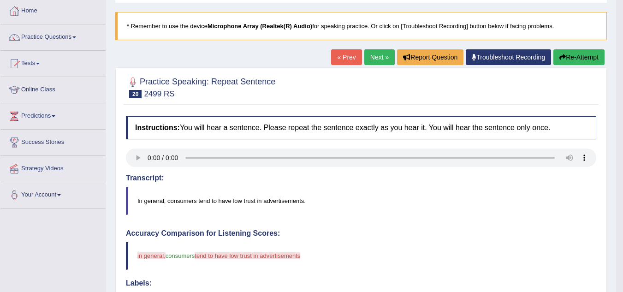
click at [374, 57] on link "Next »" at bounding box center [379, 57] width 30 height 16
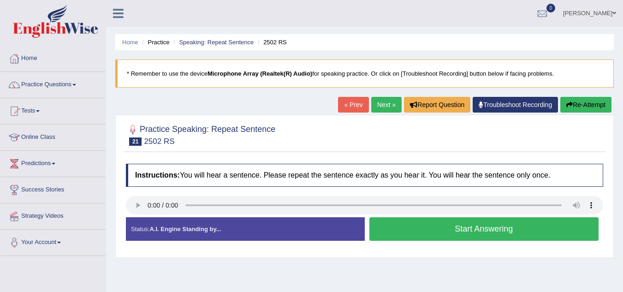
click at [475, 219] on button "Start Answering" at bounding box center [483, 229] width 229 height 24
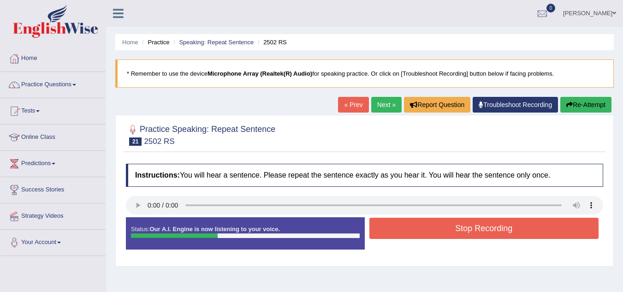
click at [483, 229] on button "Stop Recording" at bounding box center [483, 227] width 229 height 21
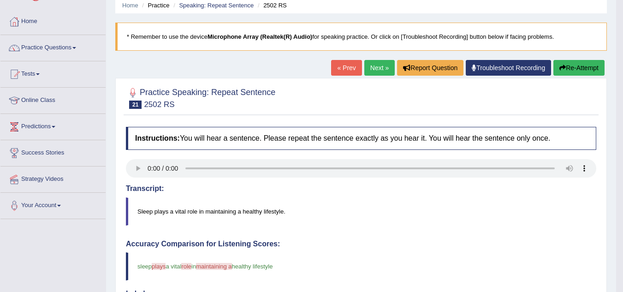
scroll to position [36, 0]
click at [579, 61] on button "Re-Attempt" at bounding box center [578, 68] width 51 height 16
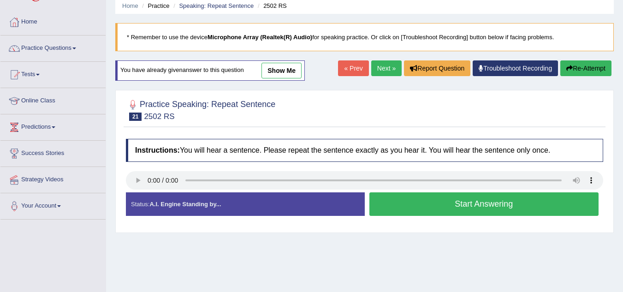
scroll to position [36, 0]
click at [417, 195] on button "Start Answering" at bounding box center [483, 204] width 229 height 24
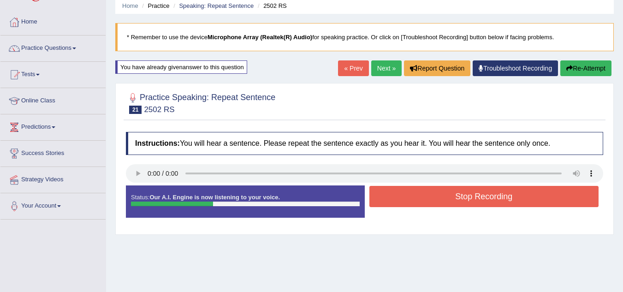
click at [466, 194] on button "Stop Recording" at bounding box center [483, 196] width 229 height 21
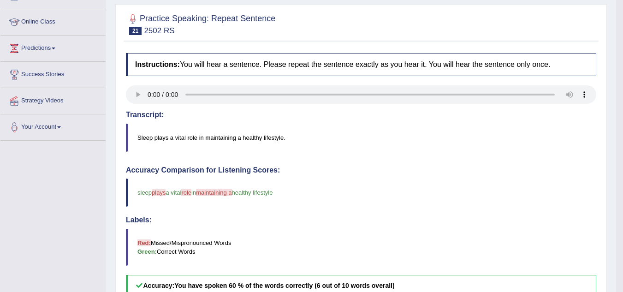
scroll to position [35, 0]
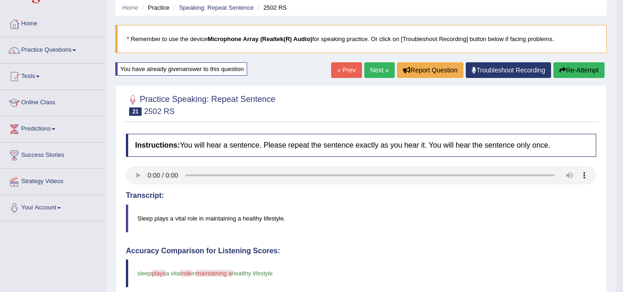
click at [371, 67] on link "Next »" at bounding box center [379, 70] width 30 height 16
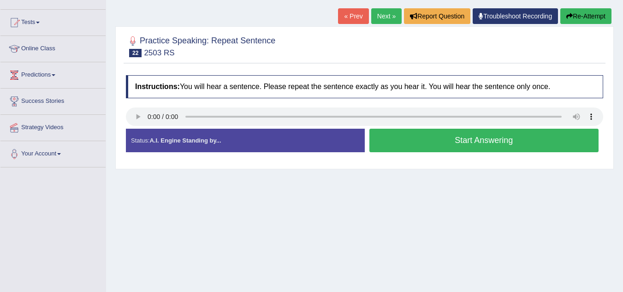
click at [397, 142] on button "Start Answering" at bounding box center [483, 141] width 229 height 24
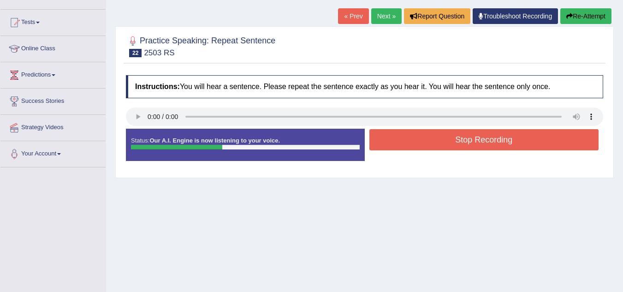
click at [447, 139] on button "Stop Recording" at bounding box center [483, 139] width 229 height 21
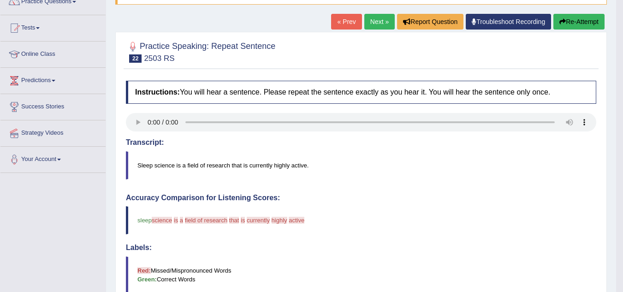
scroll to position [70, 0]
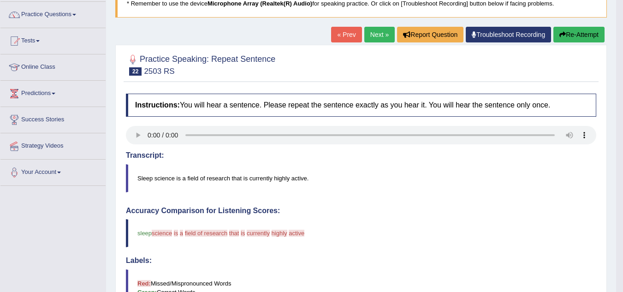
click at [373, 32] on link "Next »" at bounding box center [379, 35] width 30 height 16
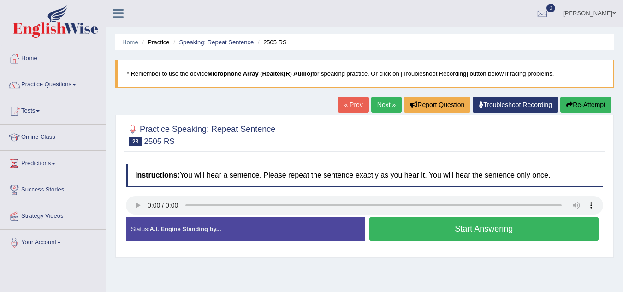
click at [454, 230] on button "Start Answering" at bounding box center [483, 229] width 229 height 24
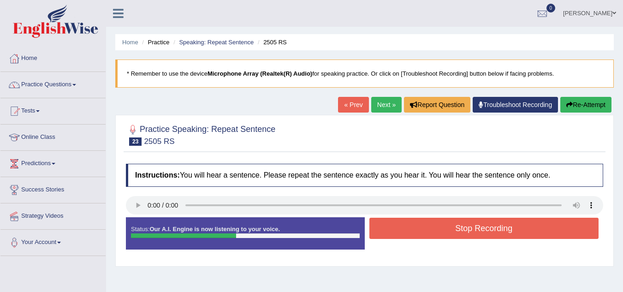
click at [454, 230] on button "Stop Recording" at bounding box center [483, 227] width 229 height 21
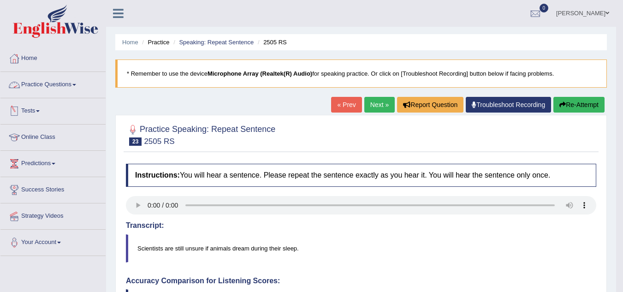
click at [78, 88] on link "Practice Questions" at bounding box center [52, 83] width 105 height 23
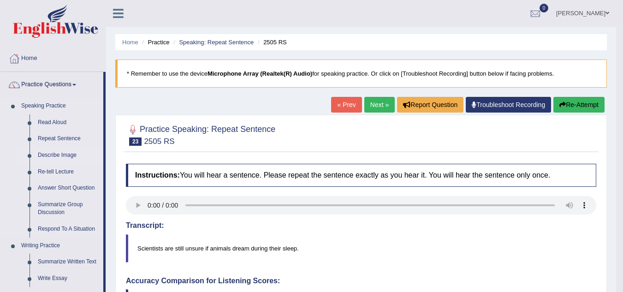
click at [64, 153] on link "Describe Image" at bounding box center [69, 155] width 70 height 17
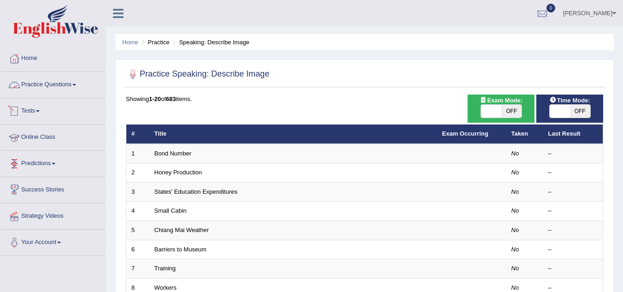
click at [47, 87] on link "Practice Questions" at bounding box center [52, 83] width 105 height 23
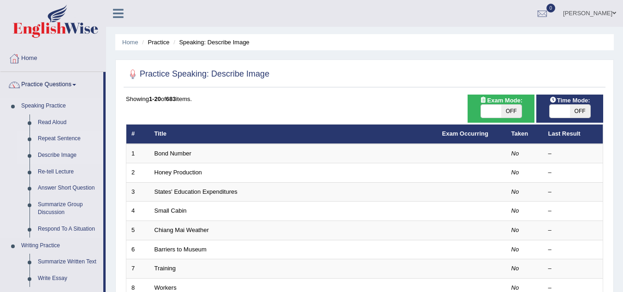
click at [60, 131] on link "Repeat Sentence" at bounding box center [69, 138] width 70 height 17
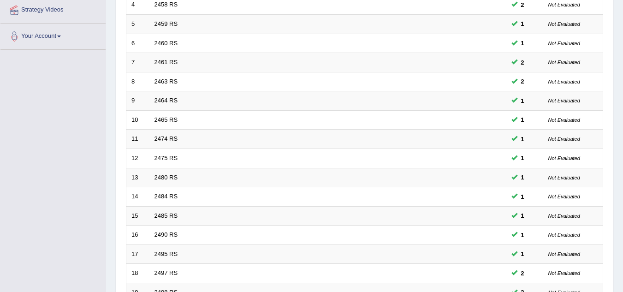
scroll to position [318, 0]
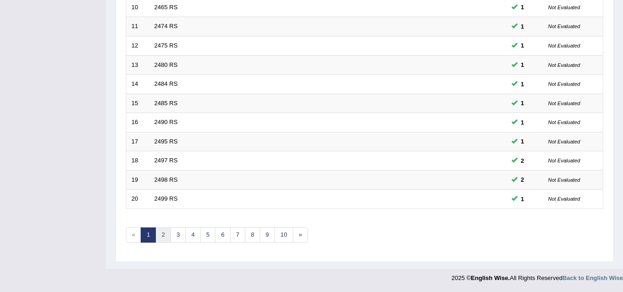
click at [165, 239] on link "2" at bounding box center [162, 234] width 15 height 15
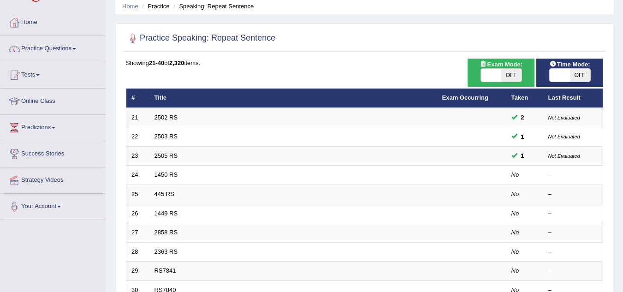
scroll to position [85, 0]
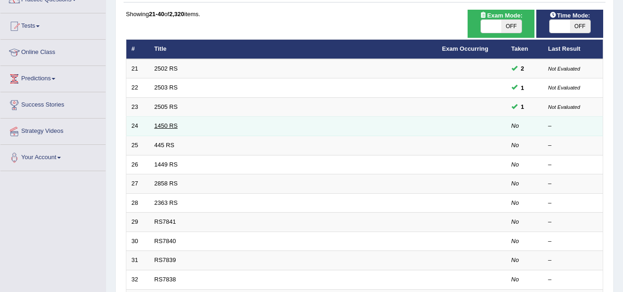
click at [166, 126] on link "1450 RS" at bounding box center [166, 125] width 24 height 7
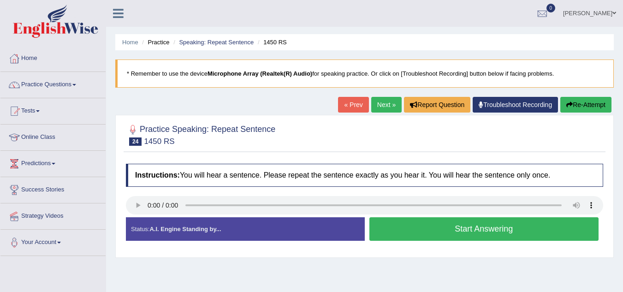
scroll to position [33, 0]
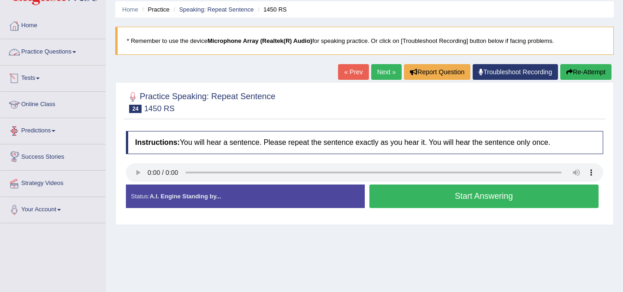
click at [53, 49] on link "Practice Questions" at bounding box center [52, 50] width 105 height 23
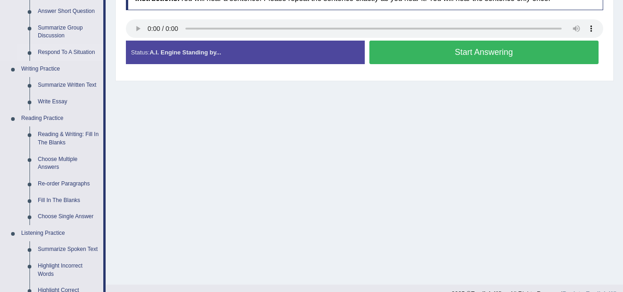
scroll to position [176, 0]
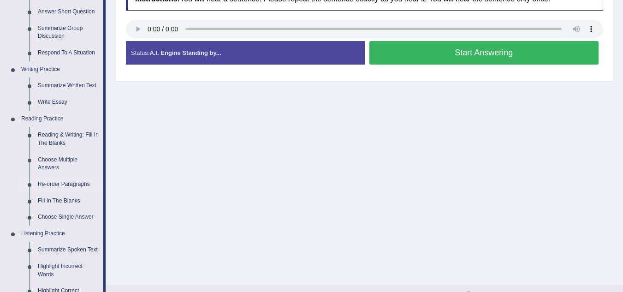
click at [53, 181] on link "Re-order Paragraphs" at bounding box center [69, 184] width 70 height 17
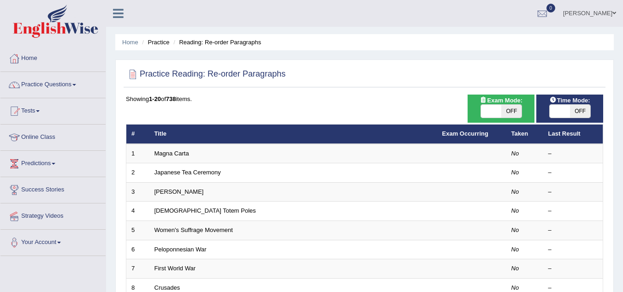
scroll to position [49, 0]
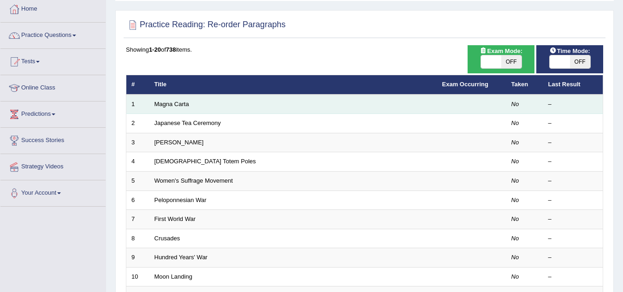
click at [174, 98] on td "Magna Carta" at bounding box center [293, 103] width 288 height 19
click at [178, 106] on link "Magna Carta" at bounding box center [171, 103] width 35 height 7
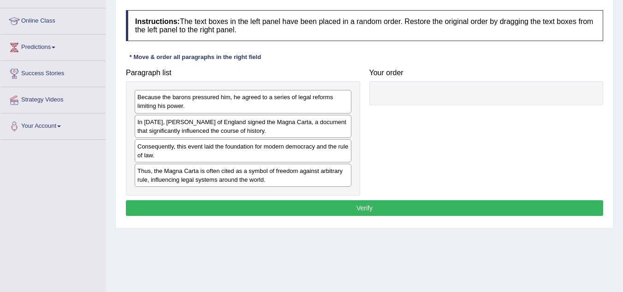
scroll to position [116, 0]
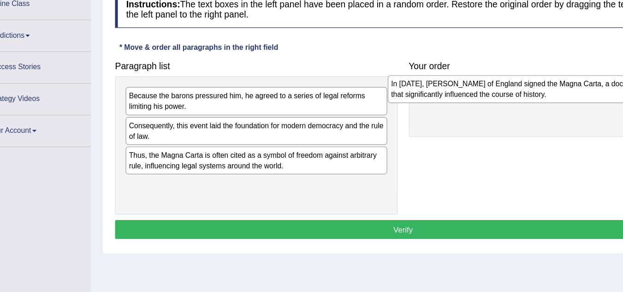
drag, startPoint x: 184, startPoint y: 119, endPoint x: 406, endPoint y: 84, distance: 224.8
click at [406, 84] on div "In 1215, King John of England signed the Magna Carta, a document that significa…" at bounding box center [460, 92] width 217 height 23
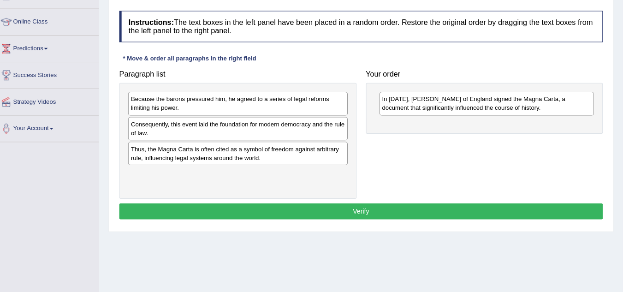
scroll to position [114, 0]
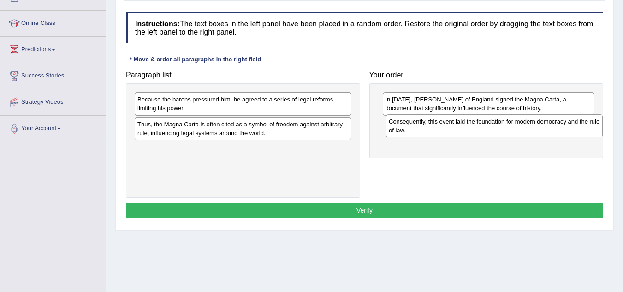
drag, startPoint x: 254, startPoint y: 134, endPoint x: 504, endPoint y: 132, distance: 249.8
click at [504, 132] on div "Consequently, this event laid the foundation for modern democracy and the rule …" at bounding box center [494, 125] width 217 height 23
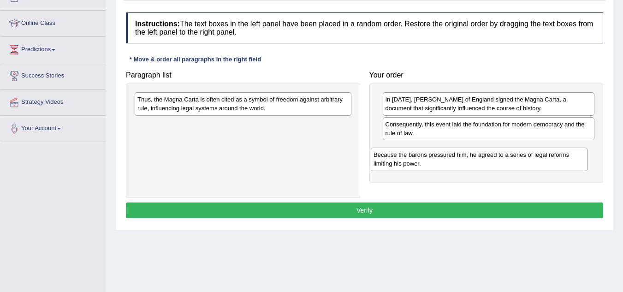
drag, startPoint x: 222, startPoint y: 107, endPoint x: 462, endPoint y: 158, distance: 245.3
click at [462, 158] on div "Because the barons pressured him, he agreed to a series of legal reforms limiti…" at bounding box center [478, 158] width 217 height 23
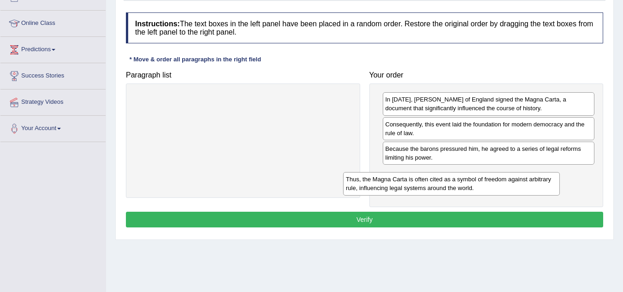
drag, startPoint x: 263, startPoint y: 105, endPoint x: 477, endPoint y: 182, distance: 228.3
click at [477, 182] on div "Thus, the Magna Carta is often cited as a symbol of freedom against arbitrary r…" at bounding box center [451, 183] width 217 height 23
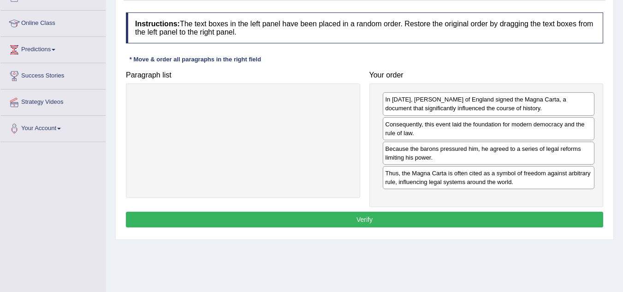
click at [387, 215] on button "Verify" at bounding box center [364, 220] width 477 height 16
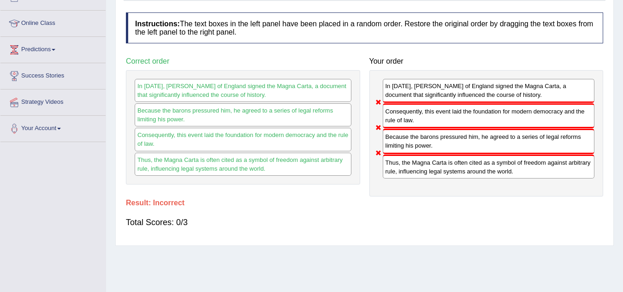
click at [387, 215] on div "Total Scores: 0/3" at bounding box center [364, 222] width 477 height 22
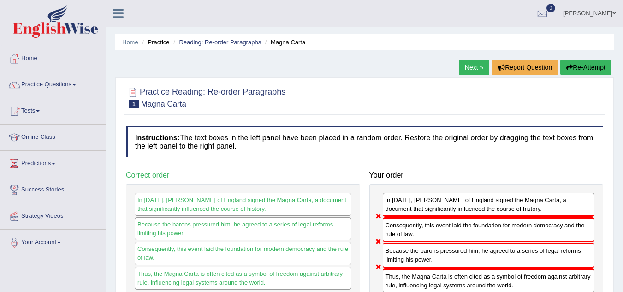
scroll to position [3, 0]
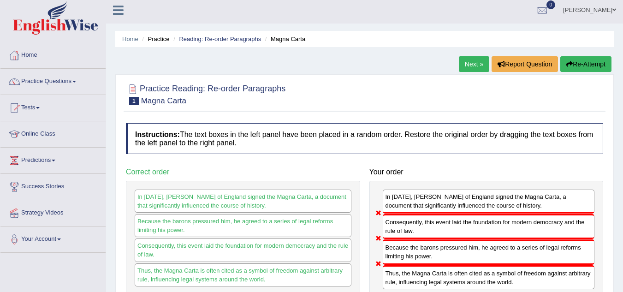
click at [475, 68] on link "Next »" at bounding box center [473, 64] width 30 height 16
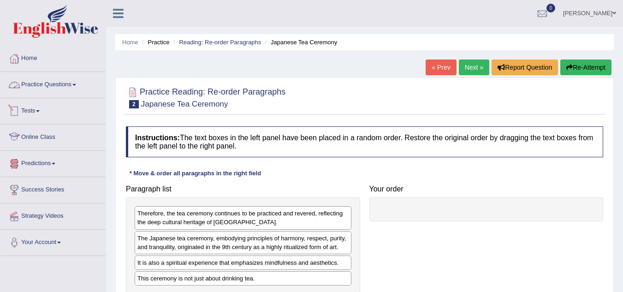
click at [54, 78] on link "Practice Questions" at bounding box center [52, 83] width 105 height 23
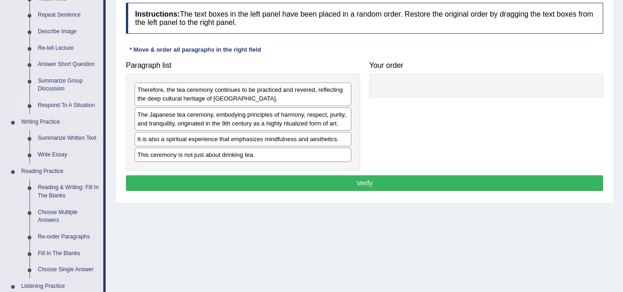
scroll to position [142, 0]
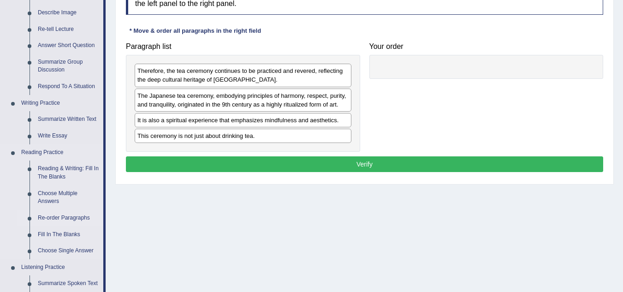
click at [58, 212] on link "Re-order Paragraphs" at bounding box center [69, 218] width 70 height 17
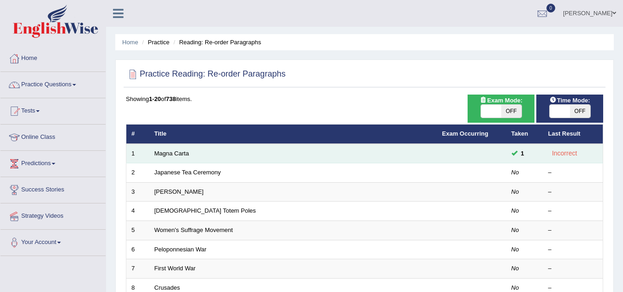
click at [563, 156] on div "Incorrect" at bounding box center [564, 153] width 33 height 11
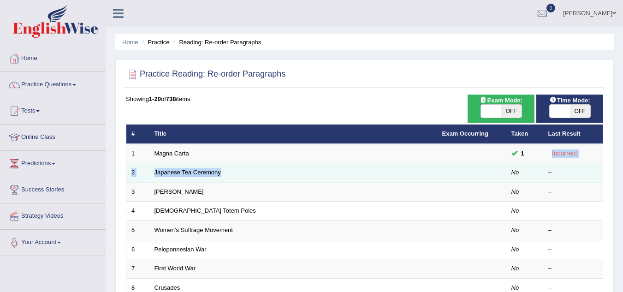
drag, startPoint x: 563, startPoint y: 156, endPoint x: 400, endPoint y: 167, distance: 163.1
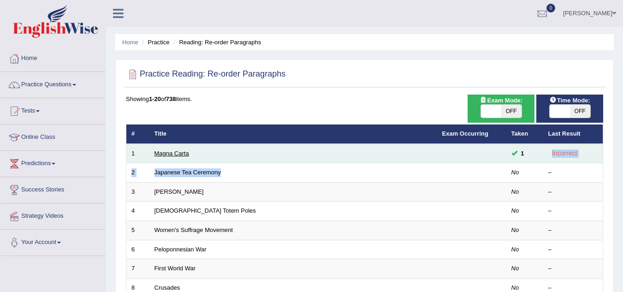
click at [170, 153] on link "Magna Carta" at bounding box center [171, 153] width 35 height 7
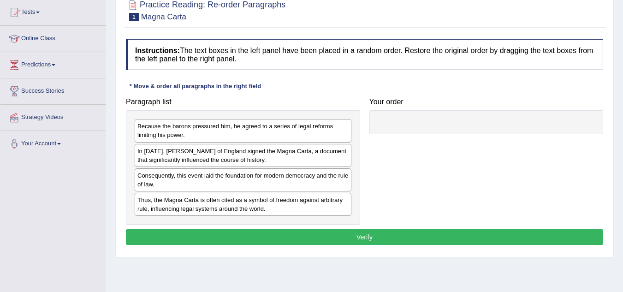
scroll to position [100, 0]
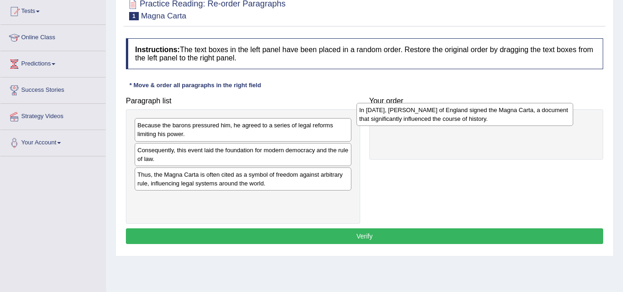
drag, startPoint x: 240, startPoint y: 156, endPoint x: 469, endPoint y: 128, distance: 230.7
click at [469, 126] on div "In [DATE], [PERSON_NAME] of England signed the Magna Carta, a document that sig…" at bounding box center [464, 114] width 217 height 23
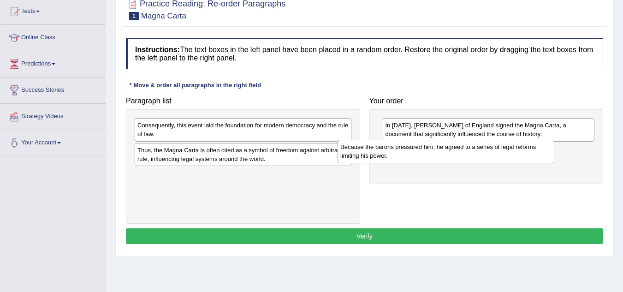
drag, startPoint x: 244, startPoint y: 137, endPoint x: 453, endPoint y: 158, distance: 209.8
click at [453, 158] on div "Because the barons pressured him, he agreed to a series of legal reforms limiti…" at bounding box center [445, 151] width 217 height 23
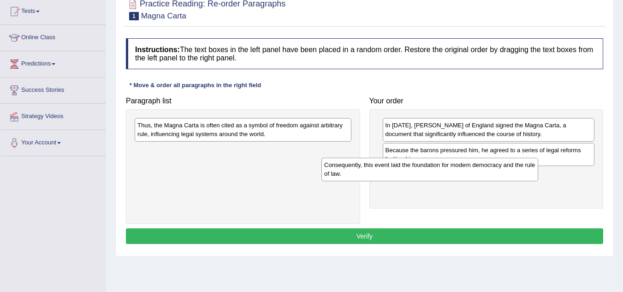
drag, startPoint x: 314, startPoint y: 138, endPoint x: 512, endPoint y: 180, distance: 202.9
click at [512, 180] on div "Consequently, this event laid the foundation for modern democracy and the rule …" at bounding box center [429, 169] width 217 height 23
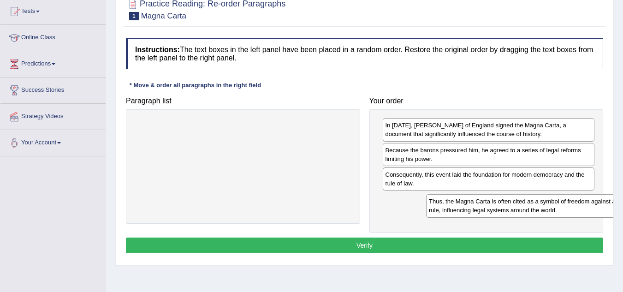
drag, startPoint x: 293, startPoint y: 135, endPoint x: 549, endPoint y: 212, distance: 268.0
click at [549, 212] on div "Thus, the Magna Carta is often cited as a symbol of freedom against arbitrary r…" at bounding box center [534, 205] width 217 height 23
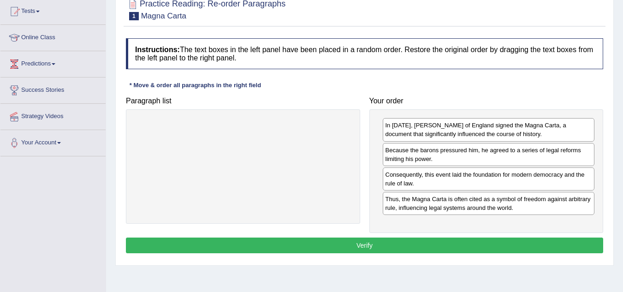
click at [426, 248] on button "Verify" at bounding box center [364, 245] width 477 height 16
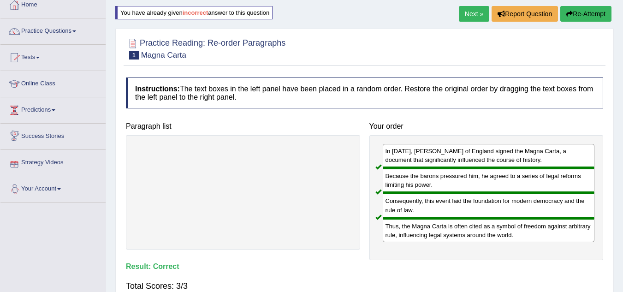
scroll to position [53, 0]
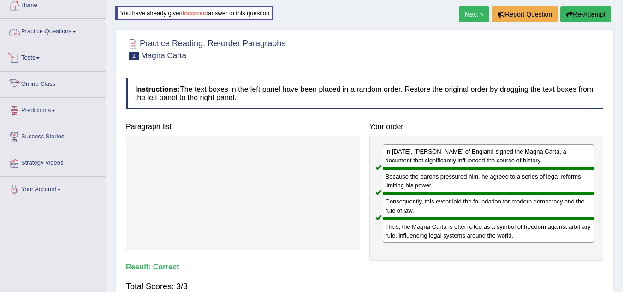
click at [55, 30] on link "Practice Questions" at bounding box center [52, 30] width 105 height 23
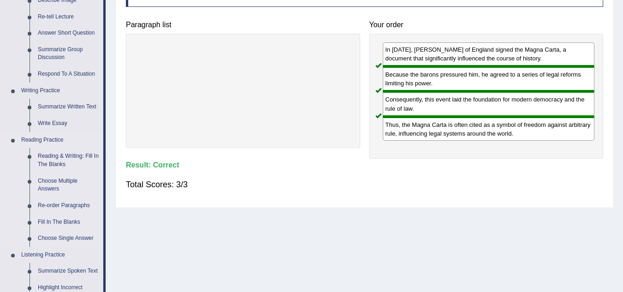
scroll to position [167, 0]
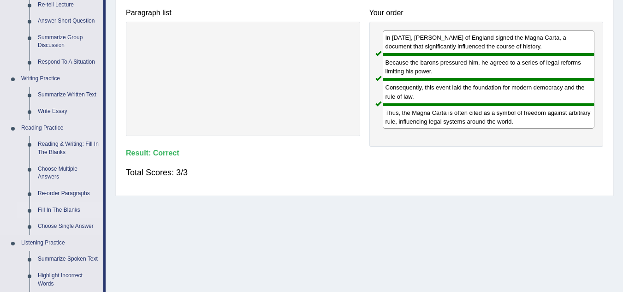
click at [52, 208] on link "Fill In The Blanks" at bounding box center [69, 210] width 70 height 17
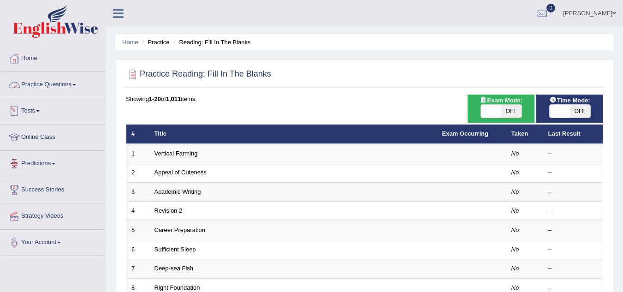
click at [71, 84] on link "Practice Questions" at bounding box center [52, 83] width 105 height 23
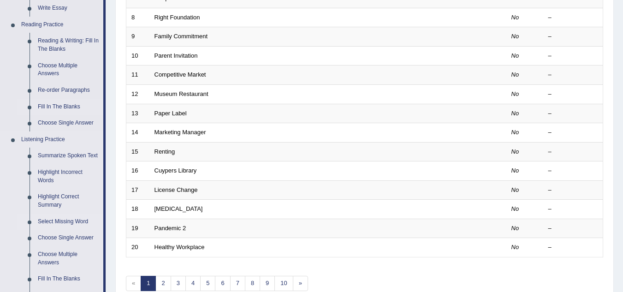
scroll to position [270, 0]
click at [62, 87] on link "Re-order Paragraphs" at bounding box center [69, 90] width 70 height 17
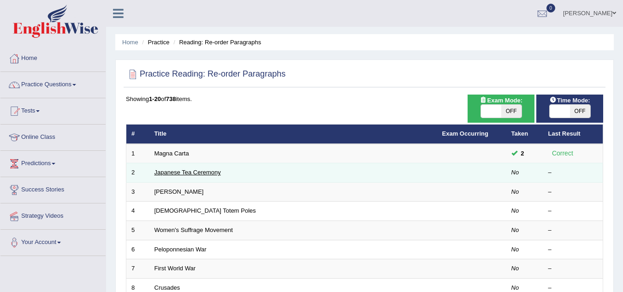
click at [187, 174] on link "Japanese Tea Ceremony" at bounding box center [187, 172] width 66 height 7
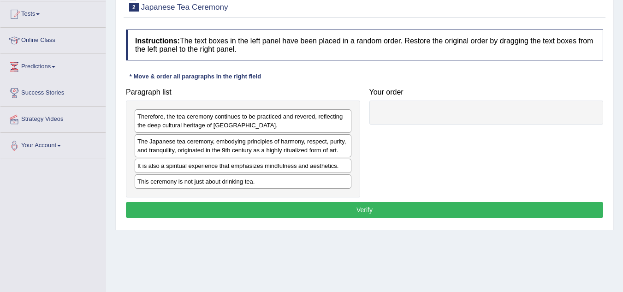
scroll to position [97, 0]
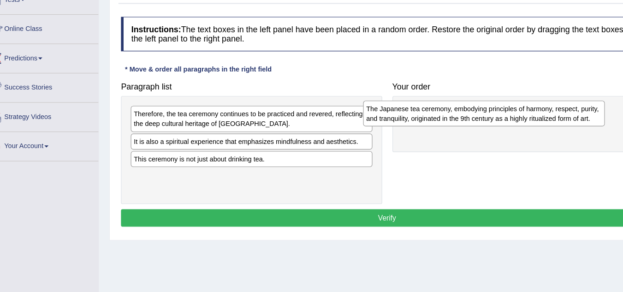
drag, startPoint x: 260, startPoint y: 146, endPoint x: 494, endPoint y: 110, distance: 235.8
click at [494, 110] on div "The Japanese tea ceremony, embodying principles of harmony, respect, purity, an…" at bounding box center [451, 115] width 217 height 23
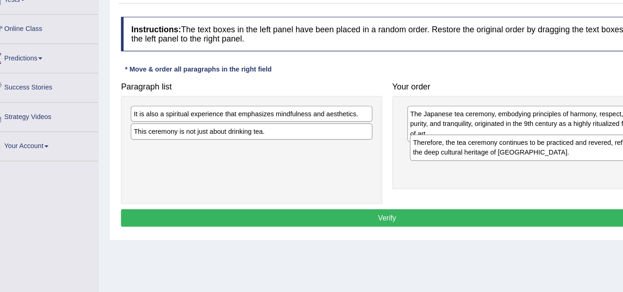
drag, startPoint x: 192, startPoint y: 118, endPoint x: 442, endPoint y: 144, distance: 251.5
click at [442, 144] on div "Therefore, the tea ceremony continues to be practiced and revered, reflecting t…" at bounding box center [493, 146] width 217 height 23
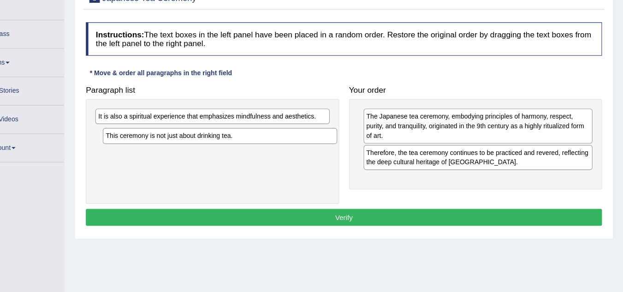
drag, startPoint x: 276, startPoint y: 133, endPoint x: 282, endPoint y: 135, distance: 7.3
click at [282, 135] on div "This ceremony is not just about drinking tea." at bounding box center [249, 134] width 217 height 14
drag, startPoint x: 404, startPoint y: 166, endPoint x: 236, endPoint y: 167, distance: 167.7
click at [236, 167] on div "Paragraph list It is also a spiritual experience that emphasizes mindfulness an…" at bounding box center [364, 140] width 486 height 114
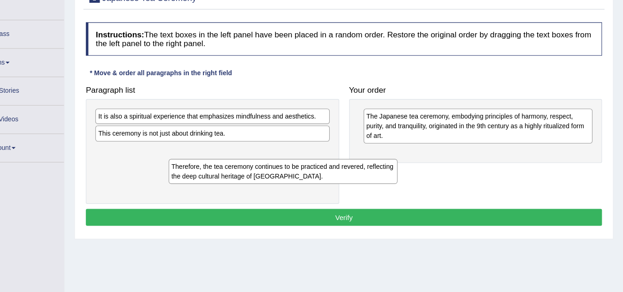
drag, startPoint x: 403, startPoint y: 159, endPoint x: 223, endPoint y: 171, distance: 180.6
click at [223, 171] on div "Therefore, the tea ceremony continues to be practiced and revered, reflecting t…" at bounding box center [308, 166] width 212 height 23
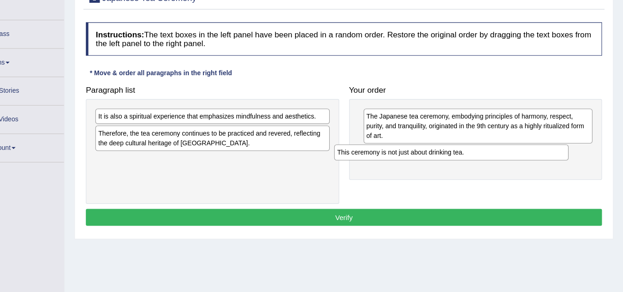
drag, startPoint x: 246, startPoint y: 134, endPoint x: 472, endPoint y: 149, distance: 226.8
click at [472, 149] on div "This ceremony is not just about drinking tea." at bounding box center [463, 149] width 217 height 14
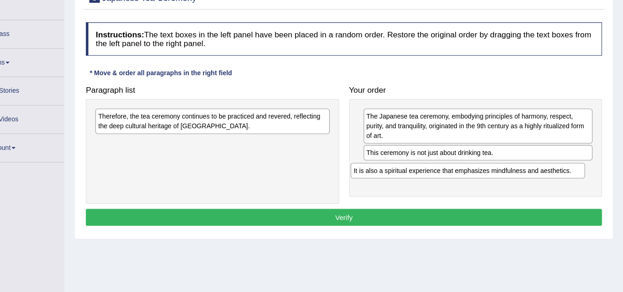
drag, startPoint x: 261, startPoint y: 117, endPoint x: 497, endPoint y: 166, distance: 241.0
click at [497, 166] on div "It is also a spiritual experience that emphasizes mindfulness and aesthetics." at bounding box center [478, 166] width 217 height 14
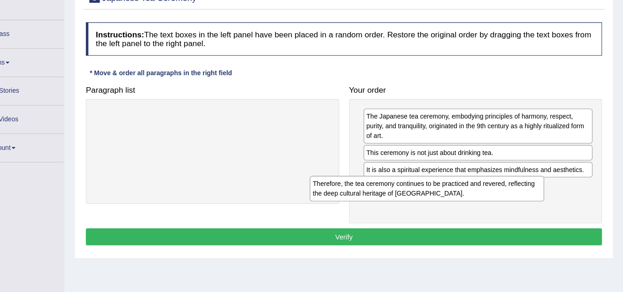
drag, startPoint x: 251, startPoint y: 125, endPoint x: 471, endPoint y: 190, distance: 229.2
click at [471, 190] on div "Therefore, the tea ceremony continues to be practiced and revered, reflecting t…" at bounding box center [441, 182] width 217 height 23
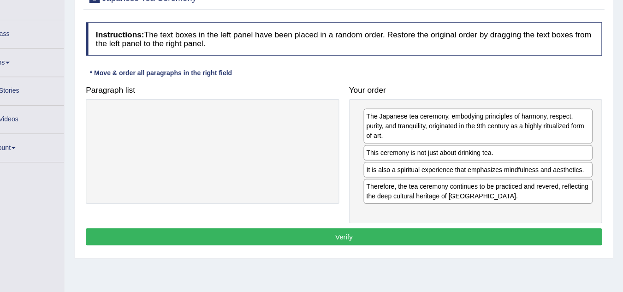
click at [340, 227] on button "Verify" at bounding box center [364, 227] width 477 height 16
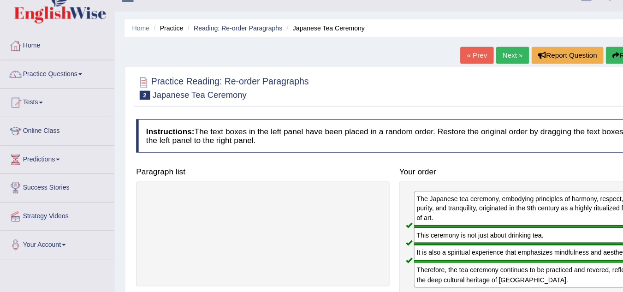
scroll to position [16, 0]
click at [476, 52] on link "Next »" at bounding box center [473, 52] width 30 height 16
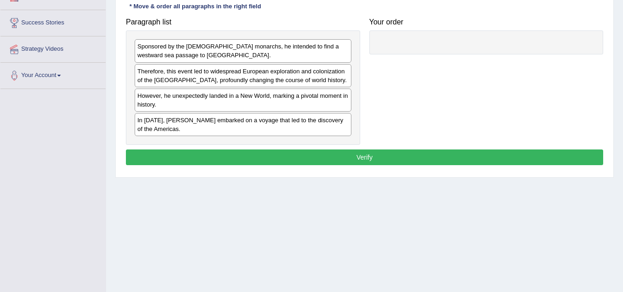
scroll to position [167, 0]
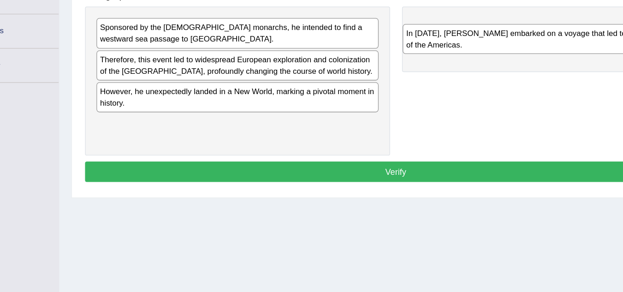
drag, startPoint x: 170, startPoint y: 126, endPoint x: 406, endPoint y: 53, distance: 246.5
click at [406, 53] on div "In [DATE], [PERSON_NAME] embarked on a voyage that led to the discovery of the …" at bounding box center [478, 54] width 217 height 23
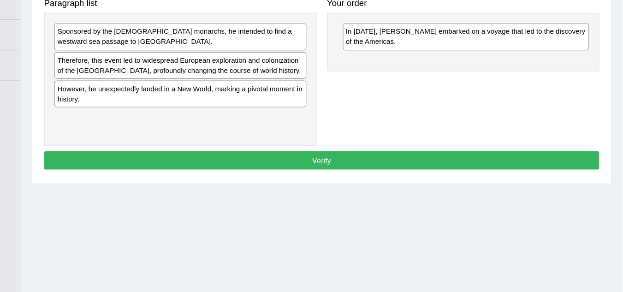
click at [240, 77] on div "Therefore, this event led to widespread European exploration and colonization o…" at bounding box center [243, 75] width 217 height 23
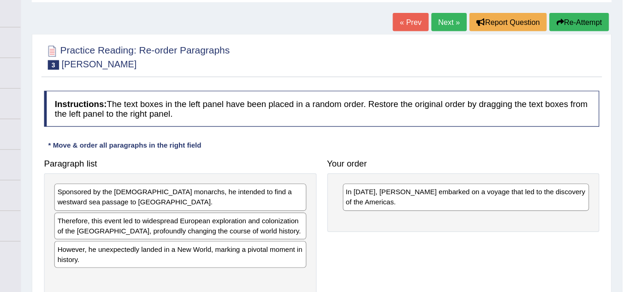
scroll to position [48, 0]
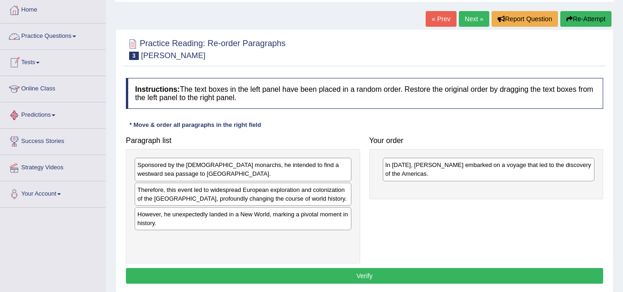
click at [65, 27] on link "Practice Questions" at bounding box center [52, 35] width 105 height 23
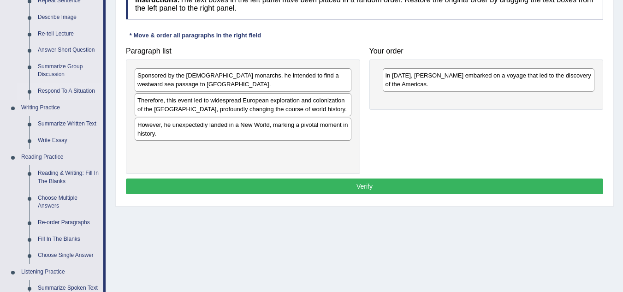
scroll to position [148, 0]
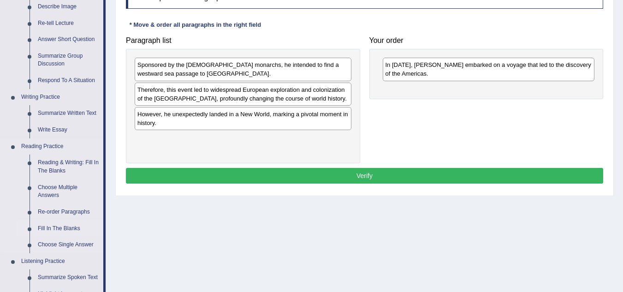
click at [75, 228] on link "Fill In The Blanks" at bounding box center [69, 228] width 70 height 17
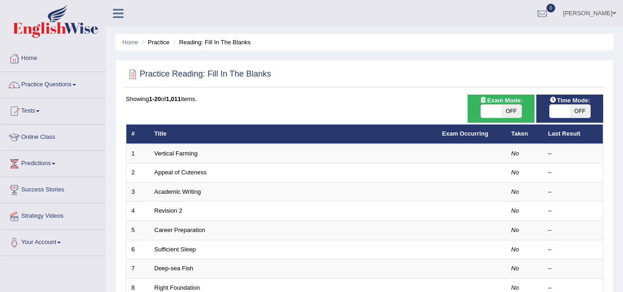
click at [163, 143] on th "Title" at bounding box center [293, 133] width 288 height 19
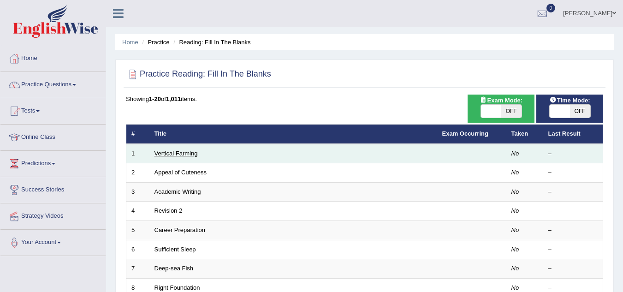
click at [166, 150] on link "Vertical Farming" at bounding box center [175, 153] width 43 height 7
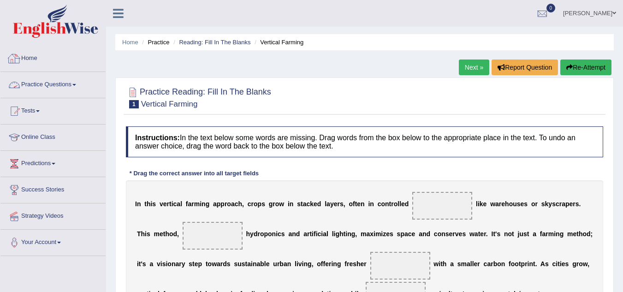
click at [68, 84] on link "Practice Questions" at bounding box center [52, 83] width 105 height 23
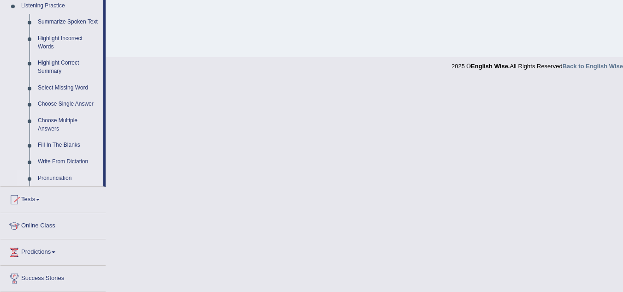
scroll to position [404, 0]
click at [47, 174] on link "Pronunciation" at bounding box center [69, 178] width 70 height 17
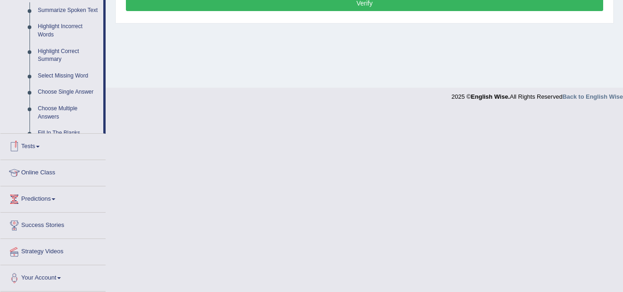
scroll to position [290, 0]
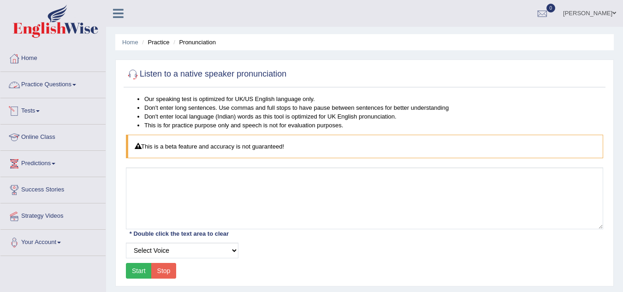
click at [49, 84] on link "Practice Questions" at bounding box center [52, 83] width 105 height 23
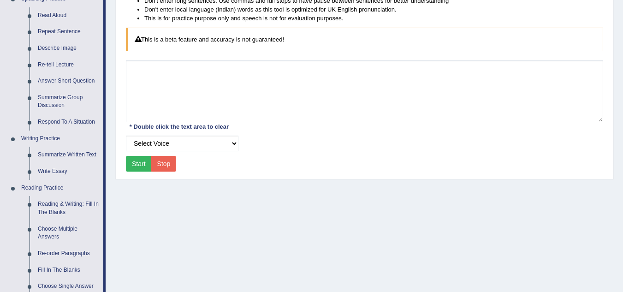
scroll to position [105, 0]
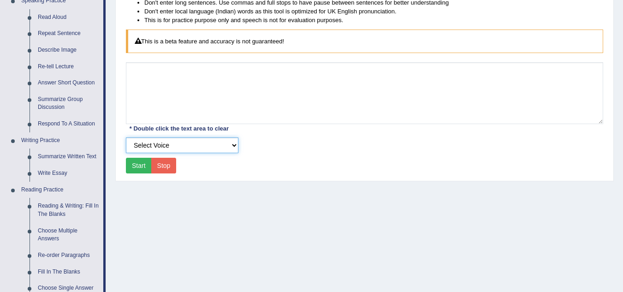
click at [169, 143] on select "Select Voice UK English Female UK English Male" at bounding box center [182, 145] width 112 height 16
click at [250, 206] on div "Home Practice Pronunciation Listen to a native speaker pronunciation Our speaki…" at bounding box center [364, 125] width 517 height 461
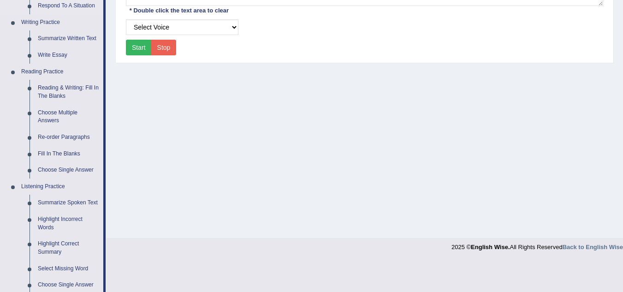
scroll to position [223, 0]
click at [71, 148] on link "Fill In The Blanks" at bounding box center [69, 153] width 70 height 17
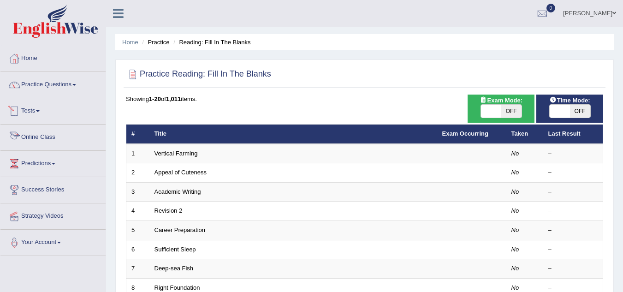
click at [73, 97] on li "Practice Questions Speaking Practice Read Aloud Repeat Sentence Describe Image …" at bounding box center [52, 85] width 105 height 26
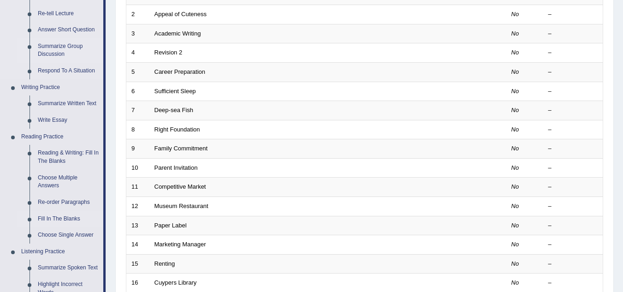
scroll to position [159, 0]
click at [60, 237] on link "Choose Single Answer" at bounding box center [69, 234] width 70 height 17
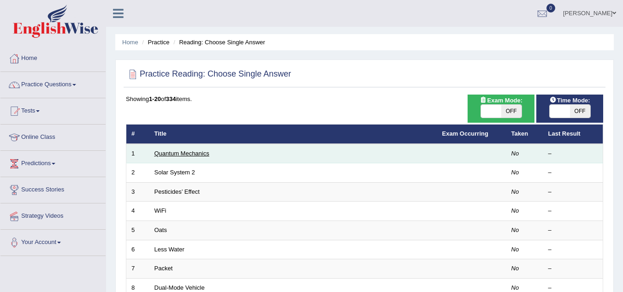
click at [168, 153] on link "Quantum Mechanics" at bounding box center [181, 153] width 55 height 7
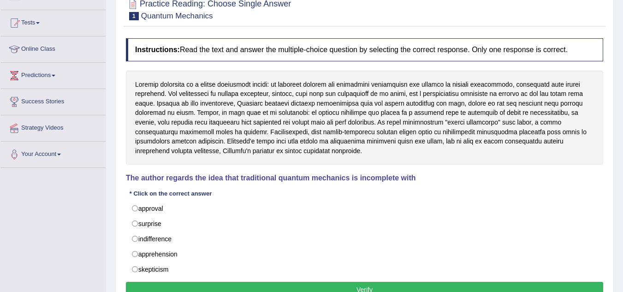
scroll to position [88, 0]
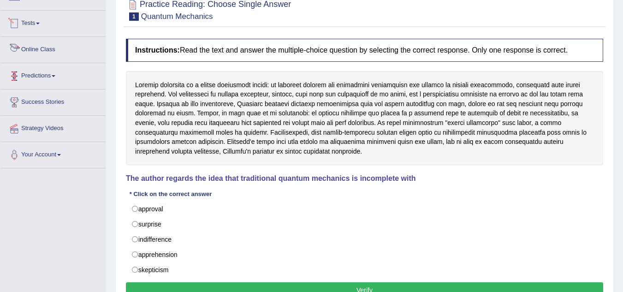
click at [54, 66] on link "Predictions" at bounding box center [52, 74] width 105 height 23
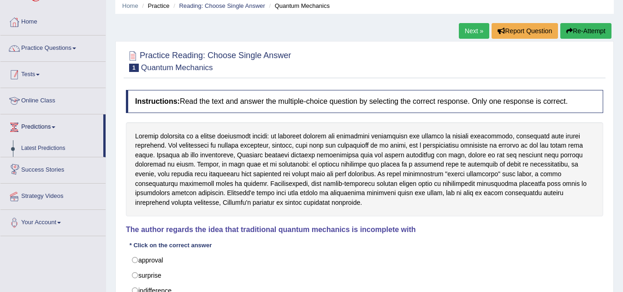
scroll to position [36, 0]
click at [63, 43] on link "Practice Questions" at bounding box center [52, 47] width 105 height 23
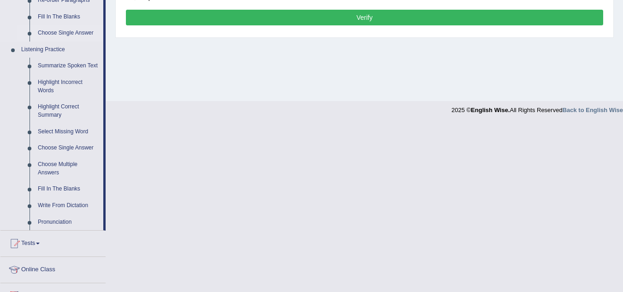
scroll to position [361, 0]
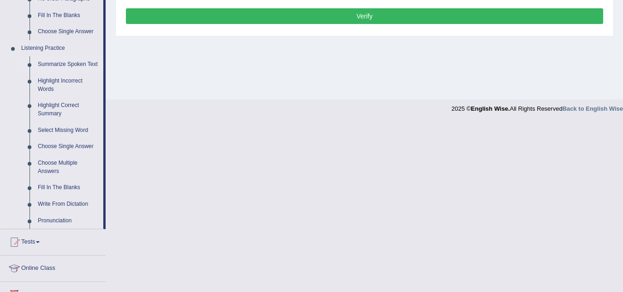
click at [47, 64] on link "Summarize Spoken Text" at bounding box center [69, 64] width 70 height 17
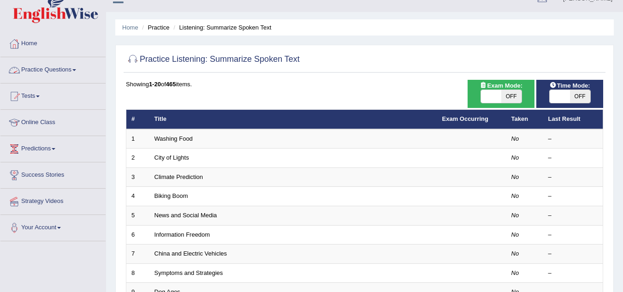
scroll to position [15, 0]
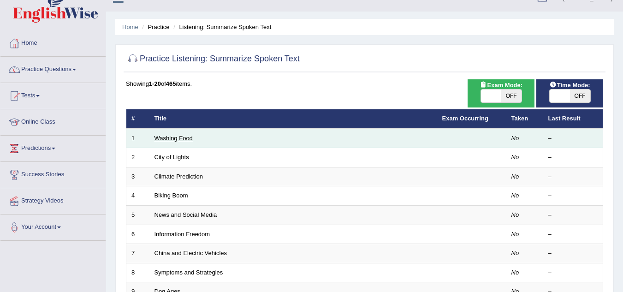
click at [175, 140] on link "Washing Food" at bounding box center [173, 138] width 38 height 7
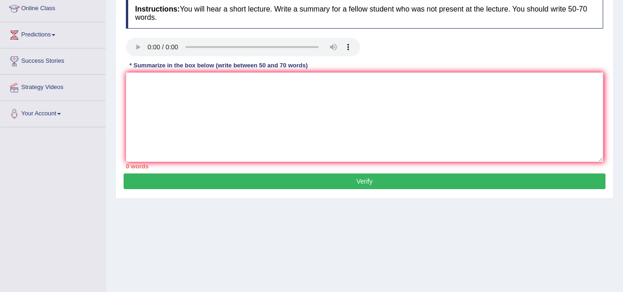
scroll to position [129, 0]
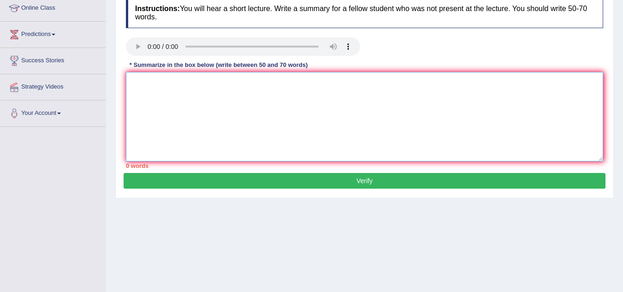
click at [138, 76] on textarea at bounding box center [364, 116] width 477 height 89
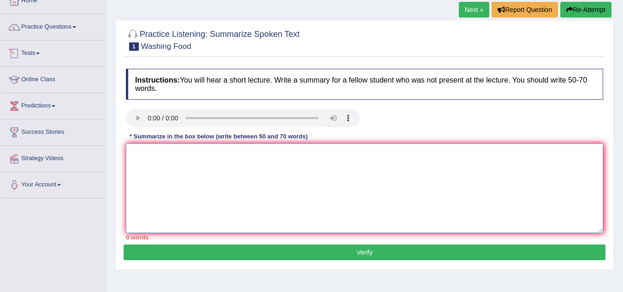
scroll to position [0, 0]
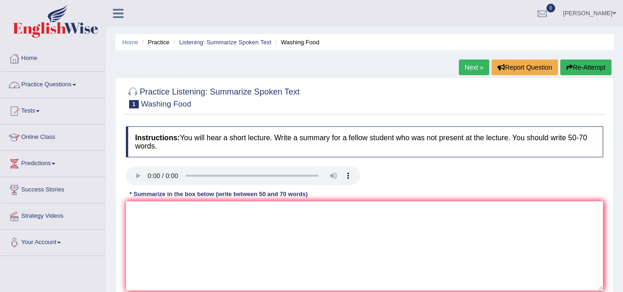
click at [74, 88] on link "Practice Questions" at bounding box center [52, 83] width 105 height 23
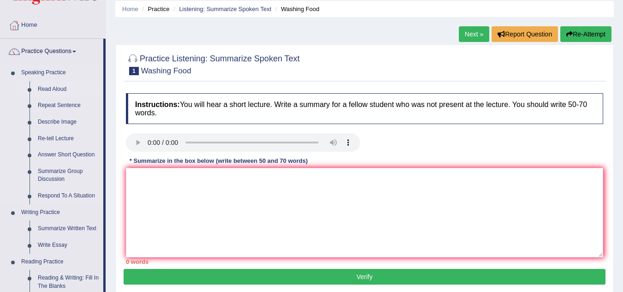
scroll to position [34, 0]
